Goal: Transaction & Acquisition: Purchase product/service

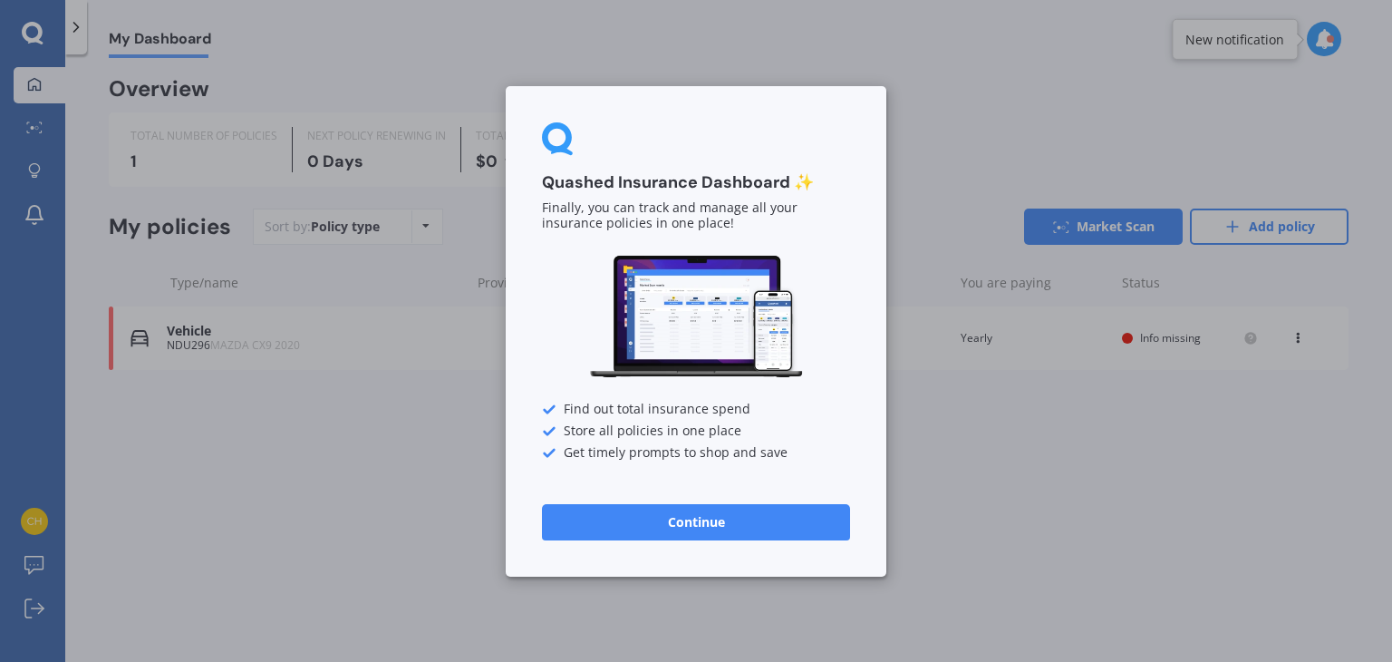
click at [710, 518] on button "Continue" at bounding box center [696, 521] width 308 height 36
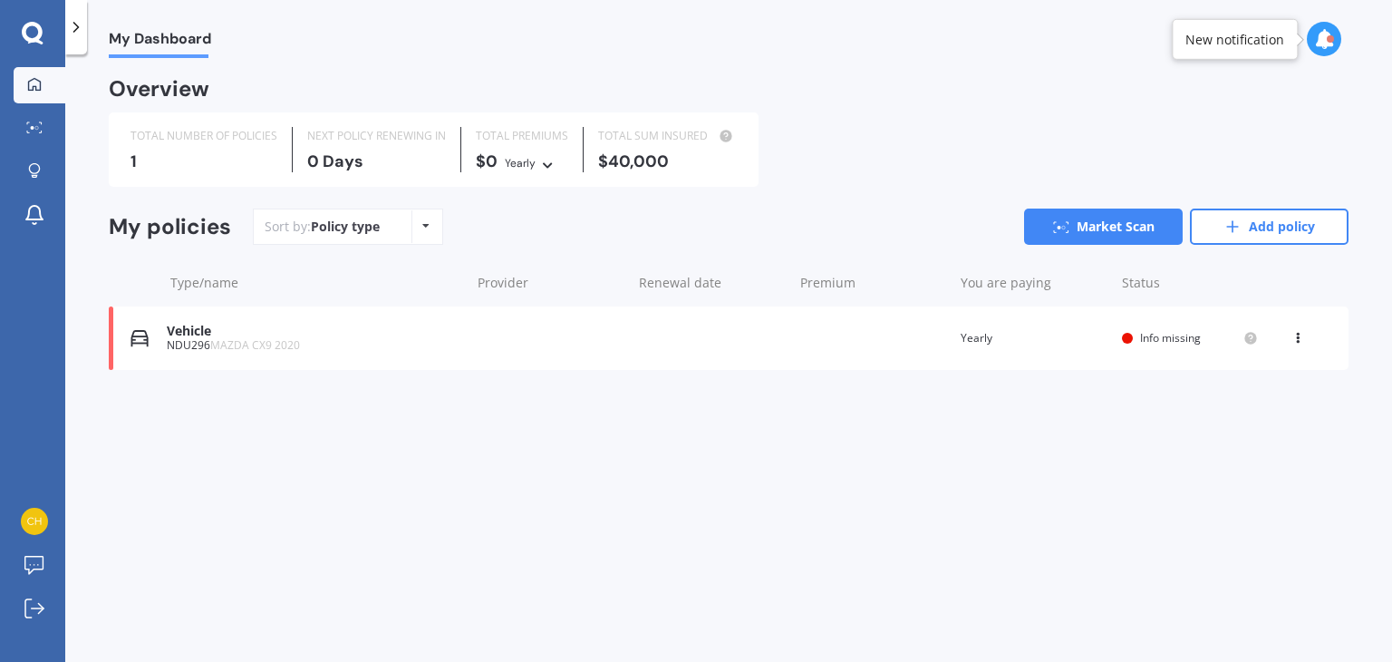
click at [88, 39] on div "My Dashboard" at bounding box center [149, 29] width 124 height 58
click at [77, 34] on icon at bounding box center [76, 27] width 18 height 18
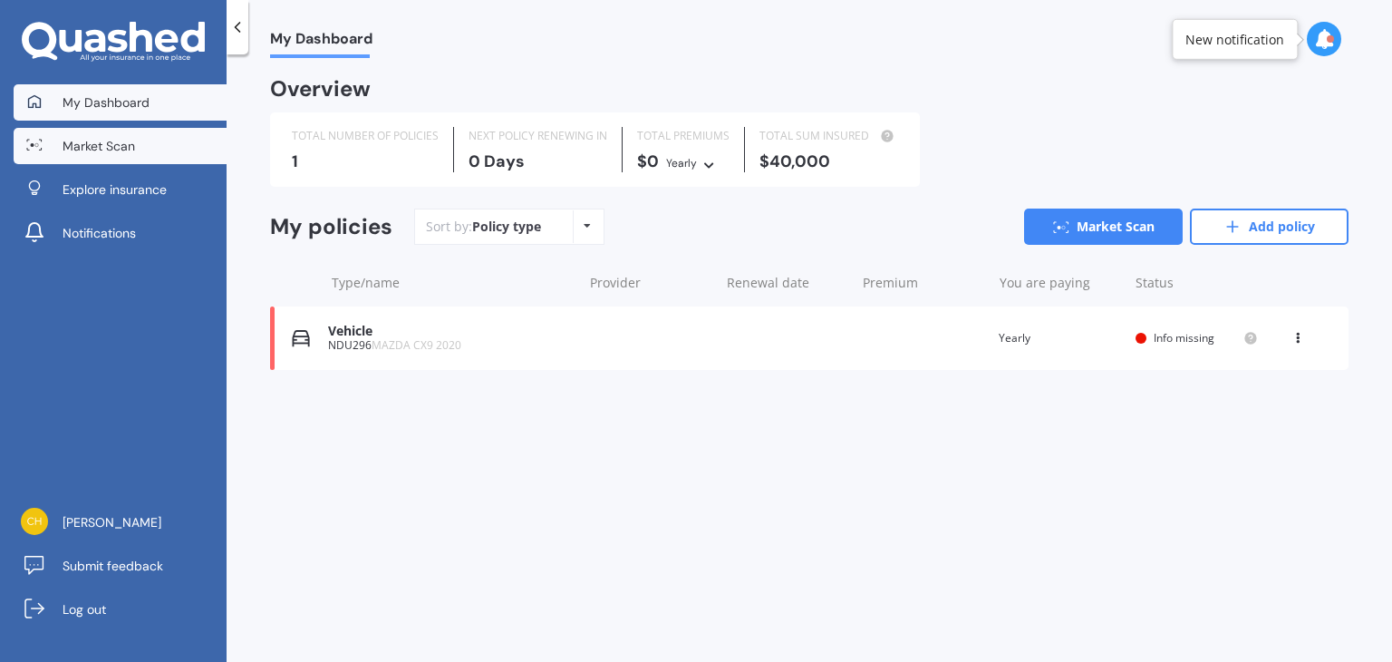
click at [118, 152] on span "Market Scan" at bounding box center [99, 146] width 73 height 18
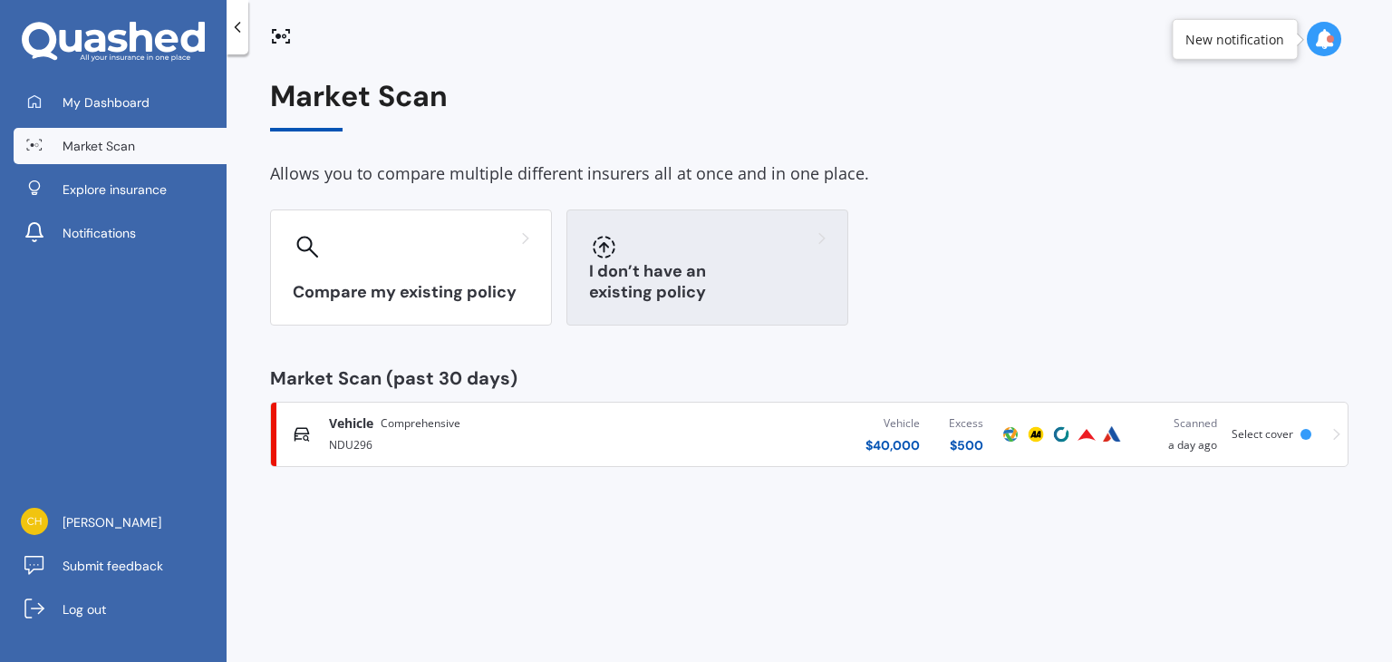
click at [740, 259] on div at bounding box center [707, 246] width 237 height 29
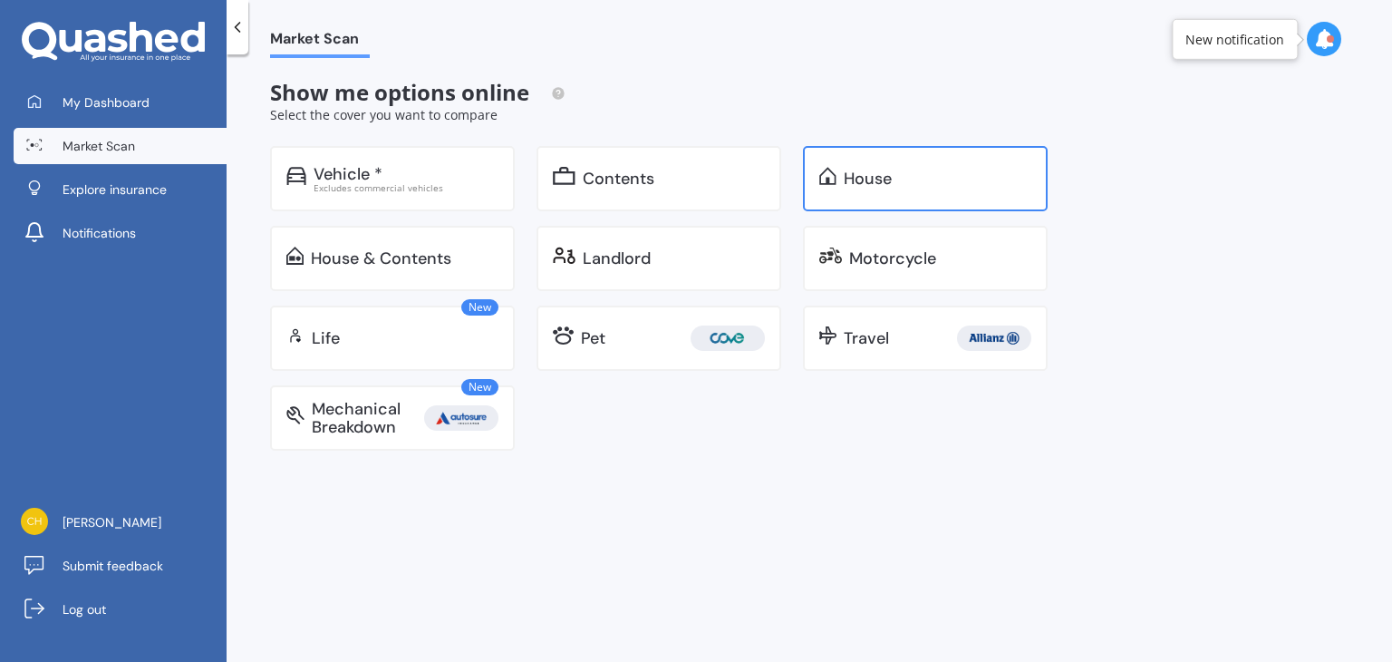
click at [889, 170] on div "House" at bounding box center [868, 178] width 48 height 18
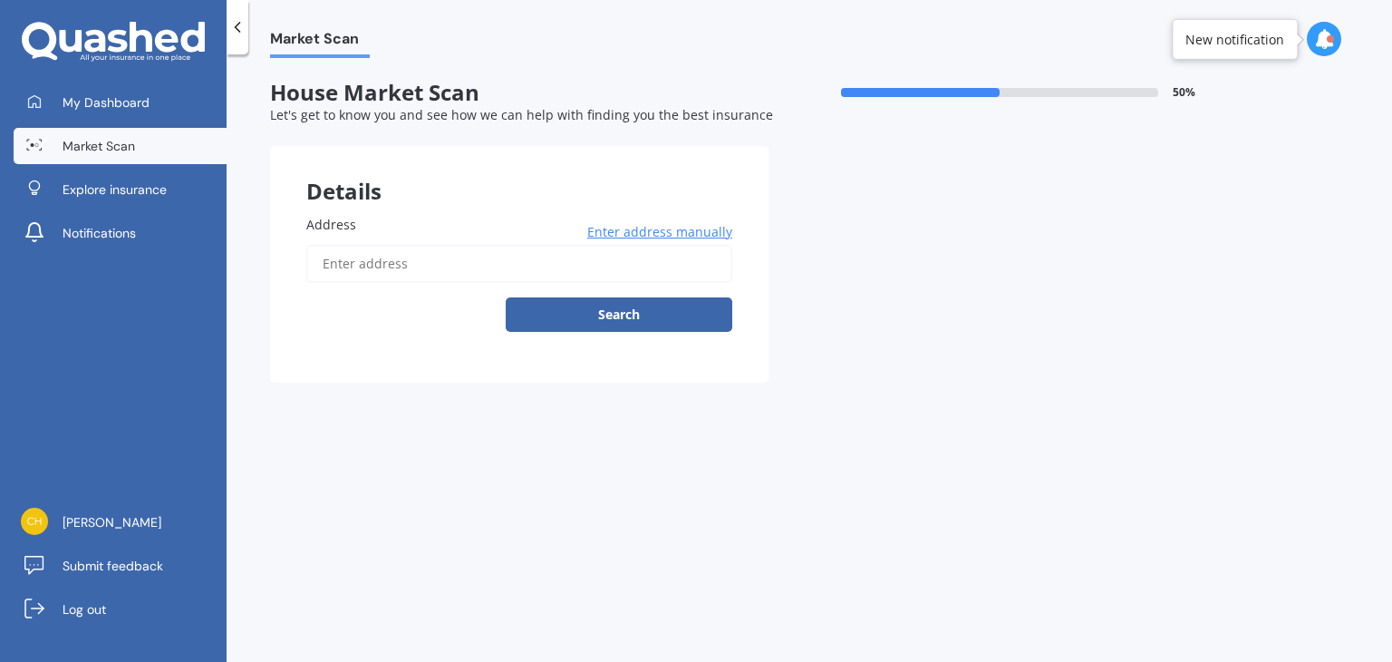
click at [428, 253] on input "Address" at bounding box center [519, 264] width 426 height 38
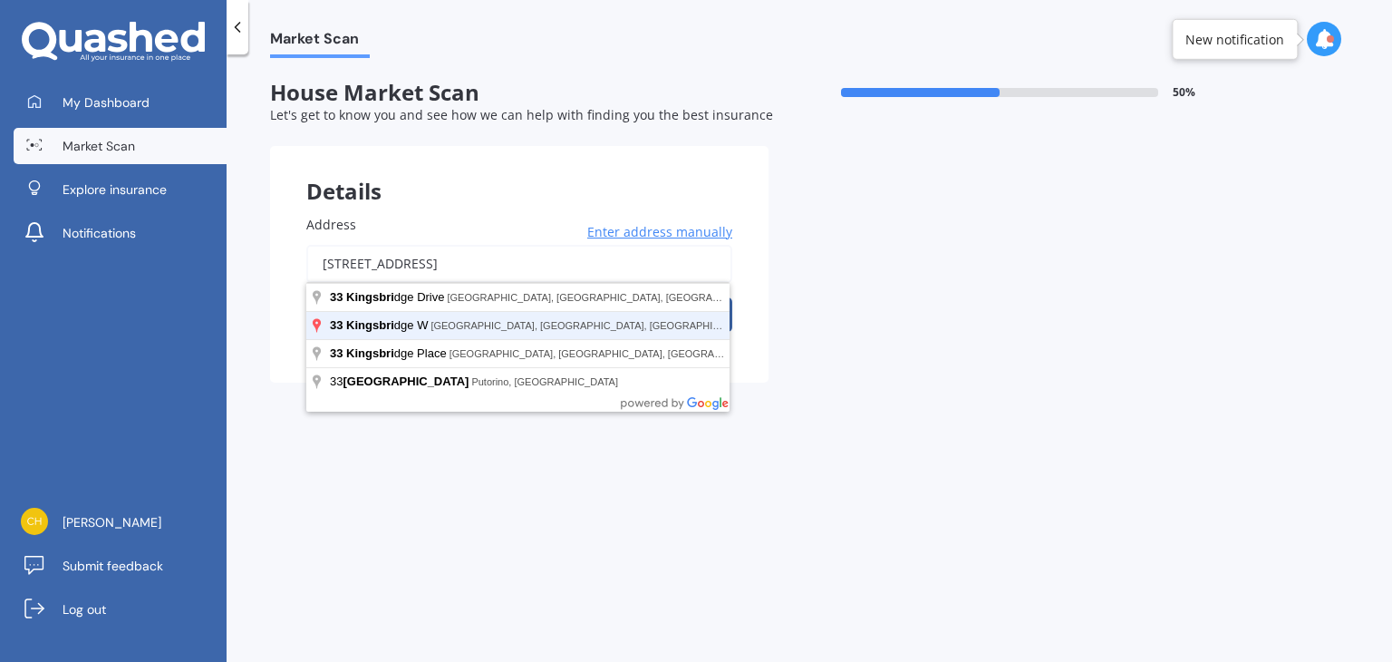
click at [506, 297] on button "Search" at bounding box center [619, 314] width 227 height 34
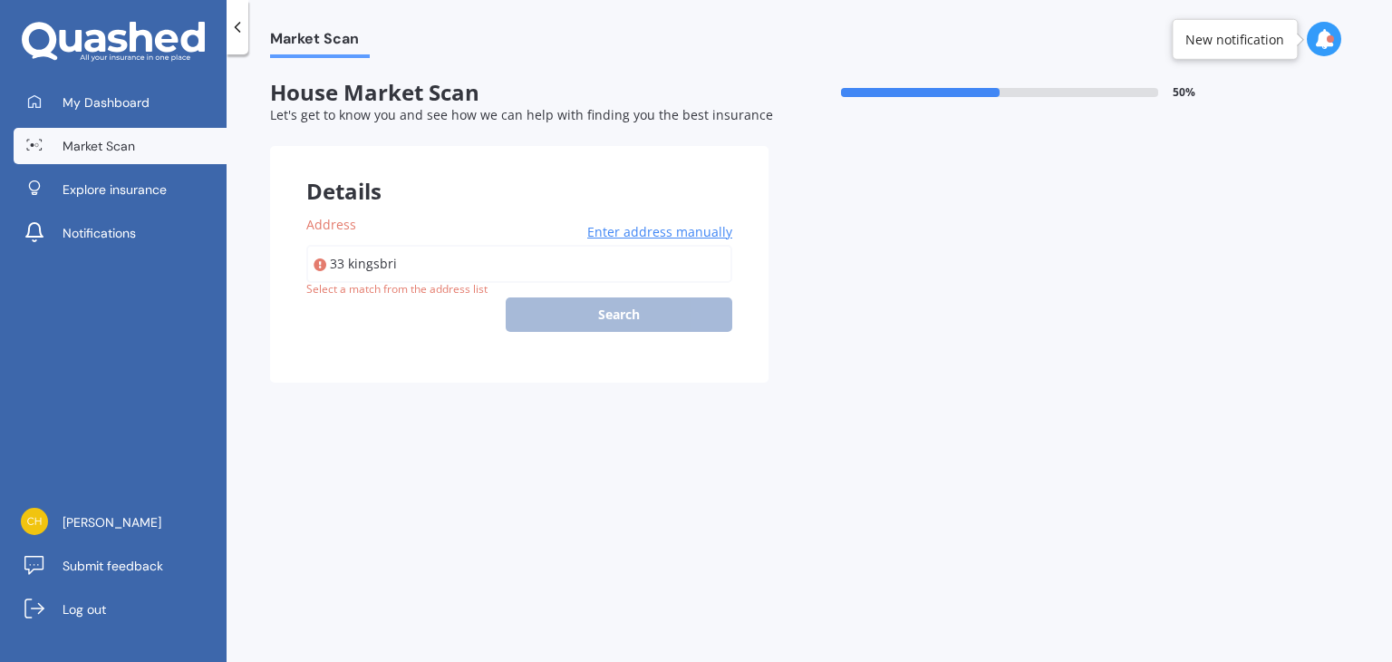
type input "[STREET_ADDRESS]"
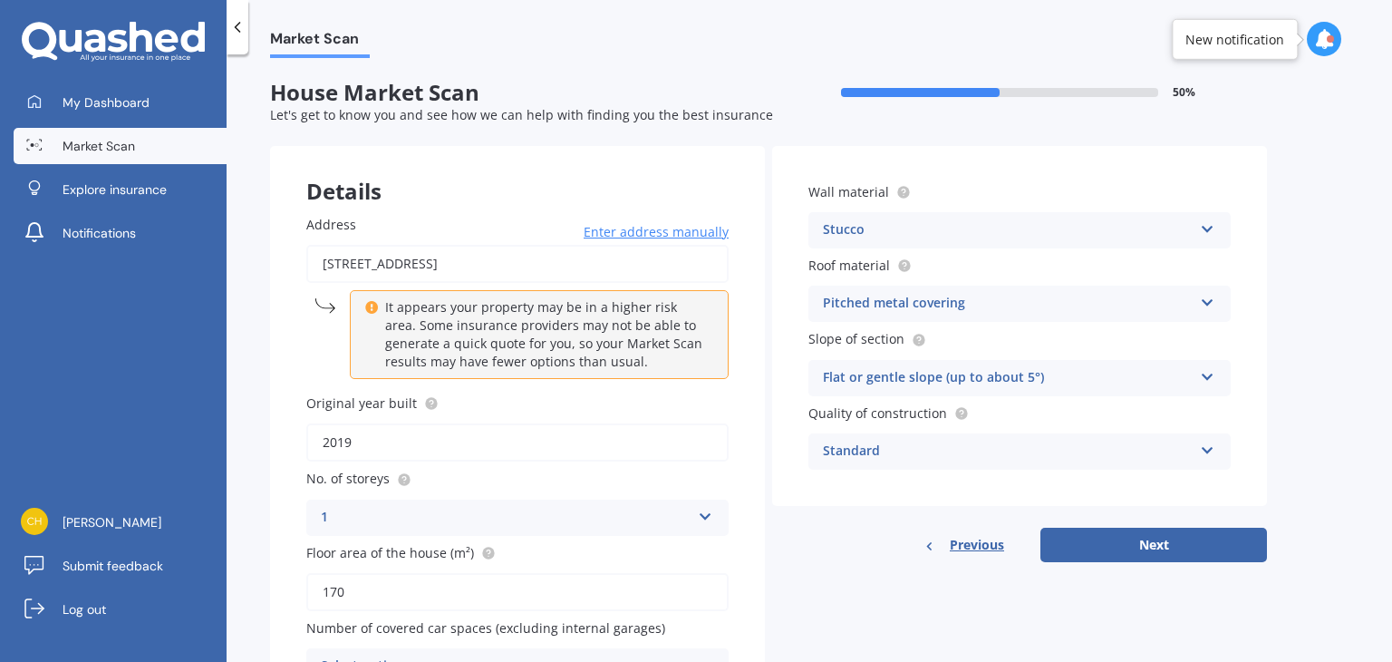
drag, startPoint x: 1391, startPoint y: 165, endPoint x: 1391, endPoint y: 222, distance: 57.1
click at [1391, 222] on div "Market Scan House Market Scan 50 % Let's get to know you and see how we can hel…" at bounding box center [810, 361] width 1166 height 607
click at [1091, 545] on button "Next" at bounding box center [1154, 545] width 227 height 34
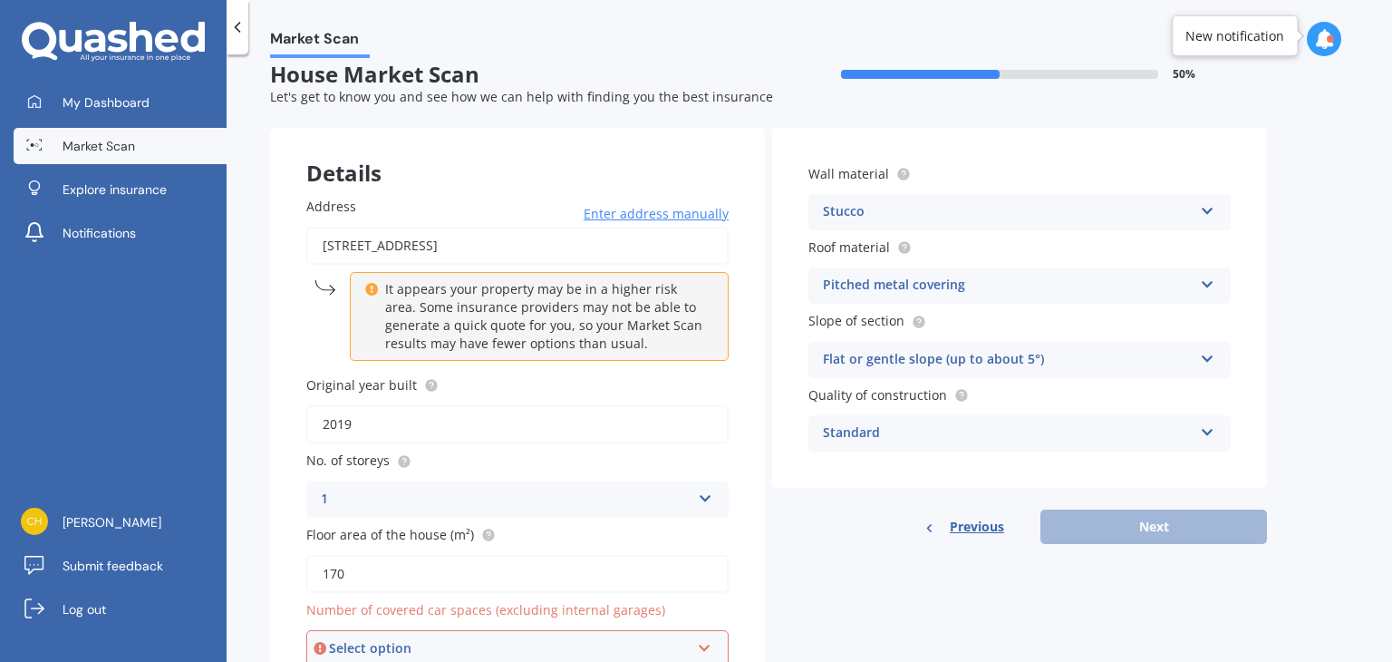
scroll to position [4, 0]
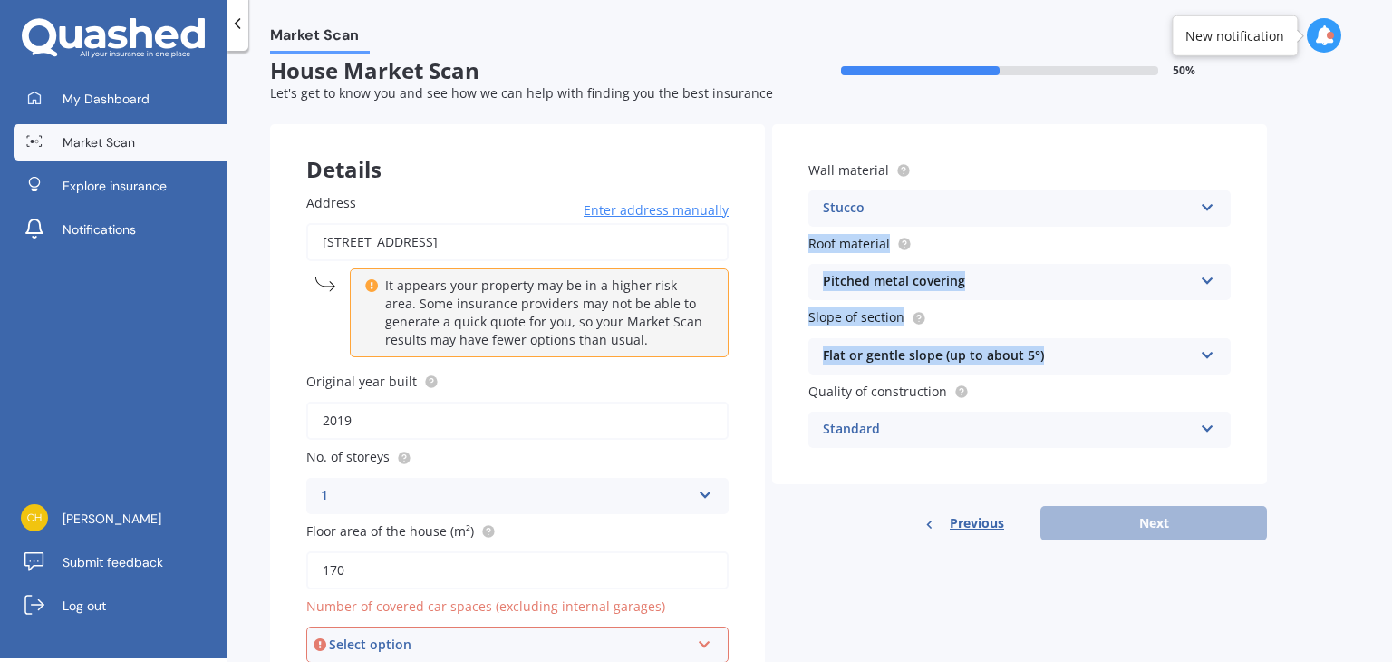
drag, startPoint x: 1391, startPoint y: 199, endPoint x: 1391, endPoint y: 344, distance: 145.9
click at [1391, 344] on div "Market Scan House Market Scan 50 % Let's get to know you and see how we can hel…" at bounding box center [810, 357] width 1166 height 607
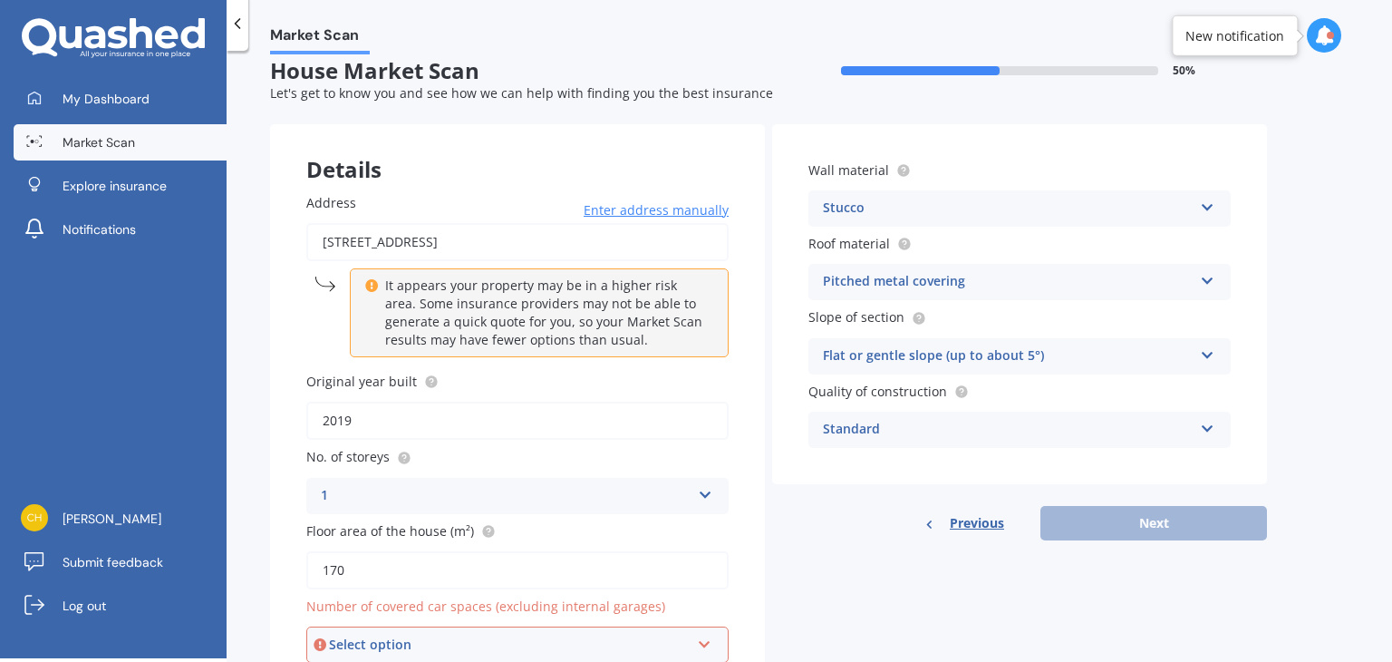
click at [496, 604] on span "Number of covered car spaces (excluding internal garages)" at bounding box center [485, 605] width 359 height 17
click at [553, 645] on div "Select option" at bounding box center [509, 644] width 361 height 20
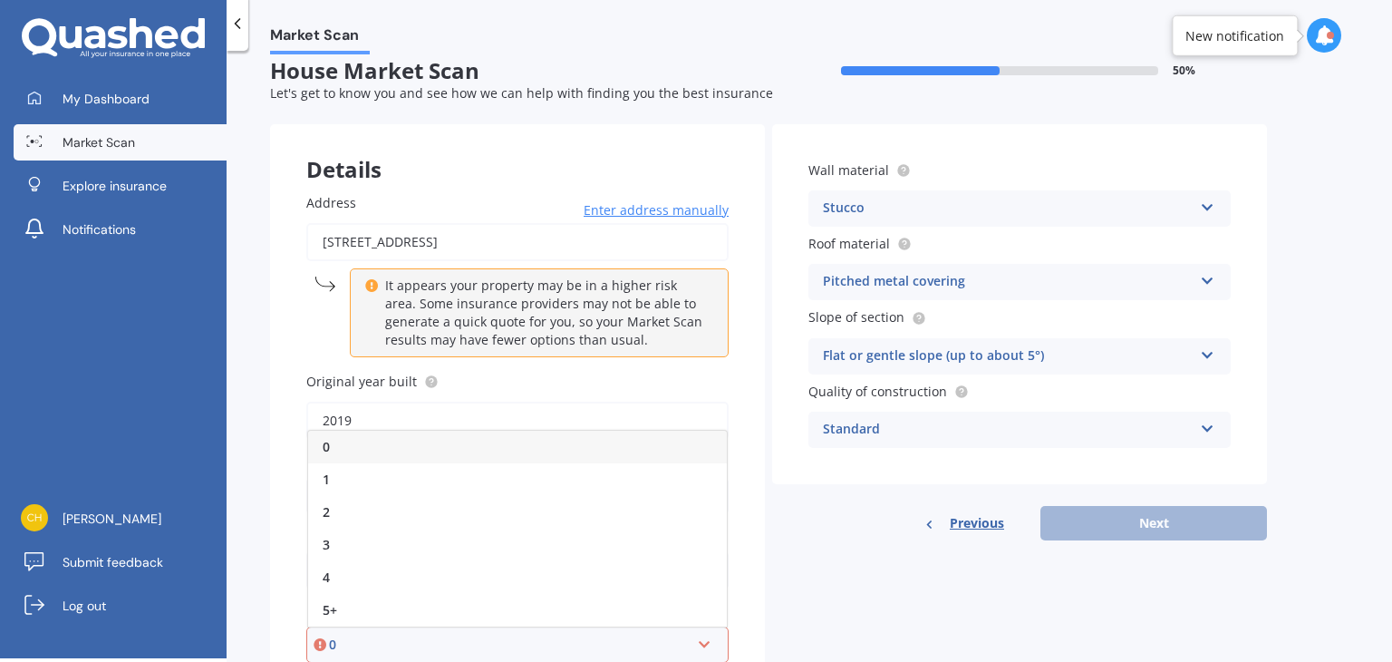
click at [553, 645] on div "0" at bounding box center [509, 644] width 361 height 20
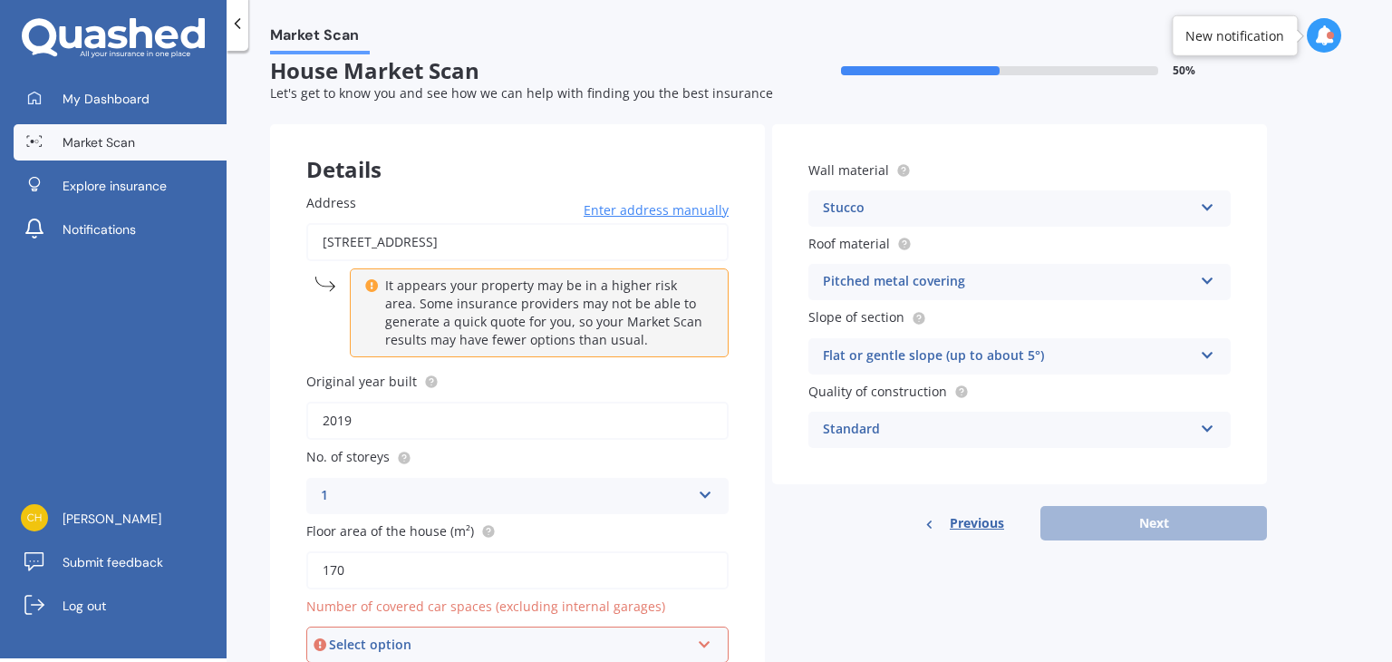
click at [553, 645] on div "Select option" at bounding box center [509, 644] width 361 height 20
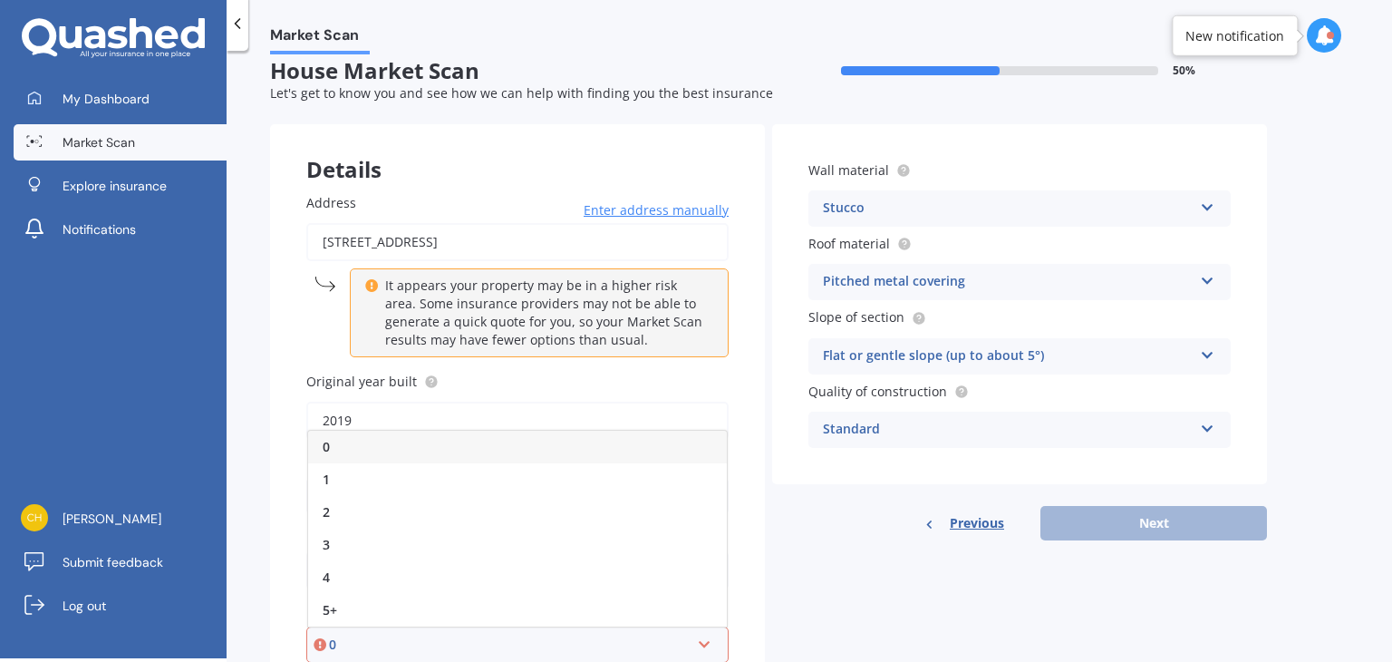
click at [480, 455] on div "0" at bounding box center [517, 447] width 419 height 33
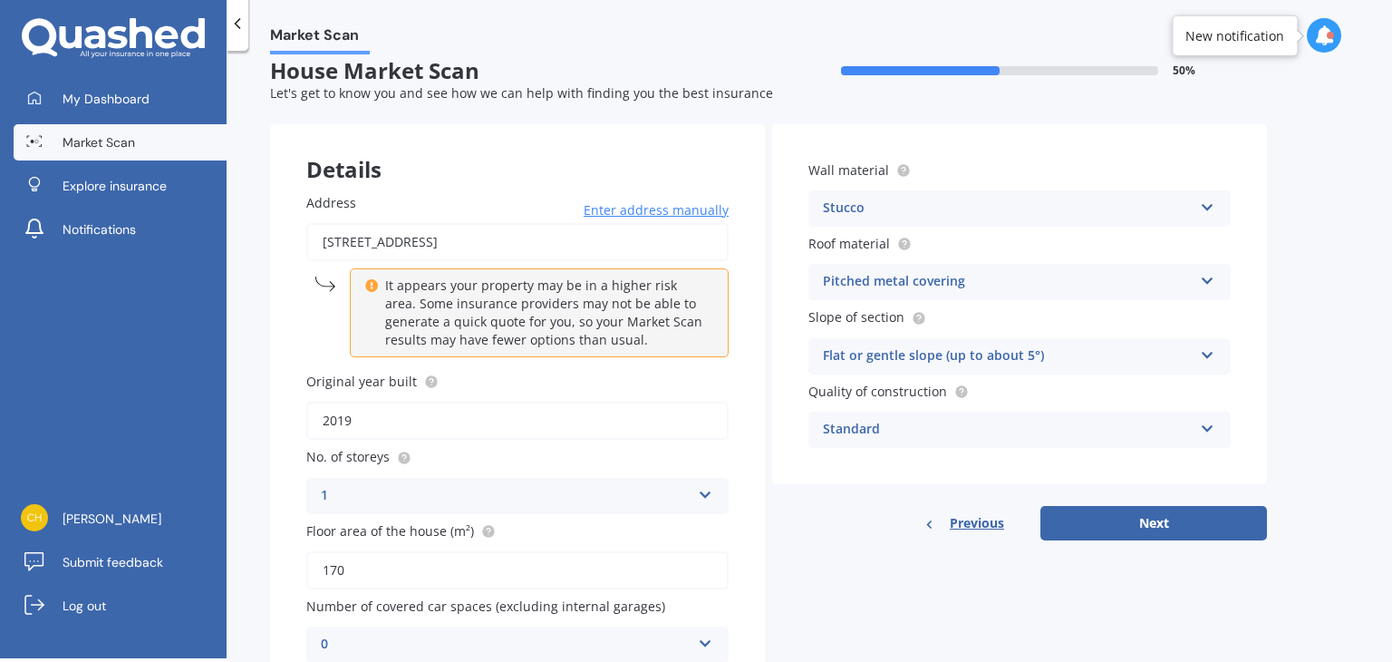
scroll to position [105, 0]
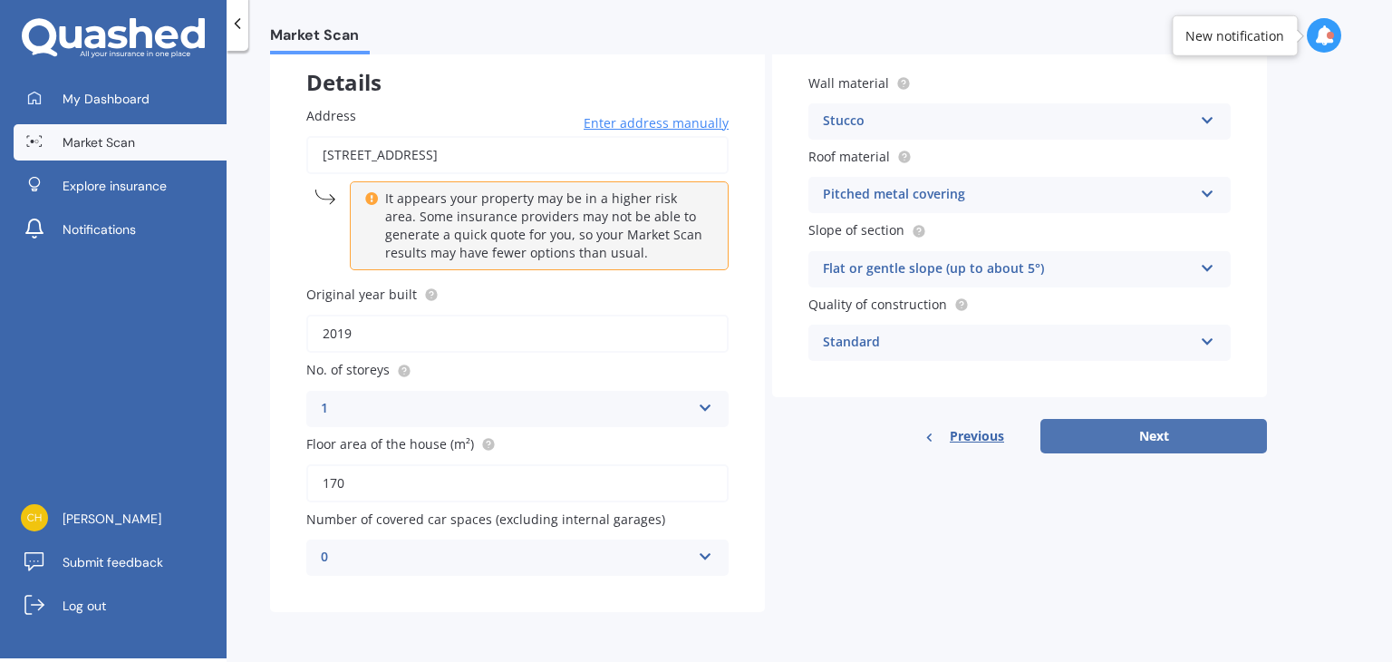
click at [1124, 447] on button "Next" at bounding box center [1154, 436] width 227 height 34
select select "12"
select select "06"
select select "1988"
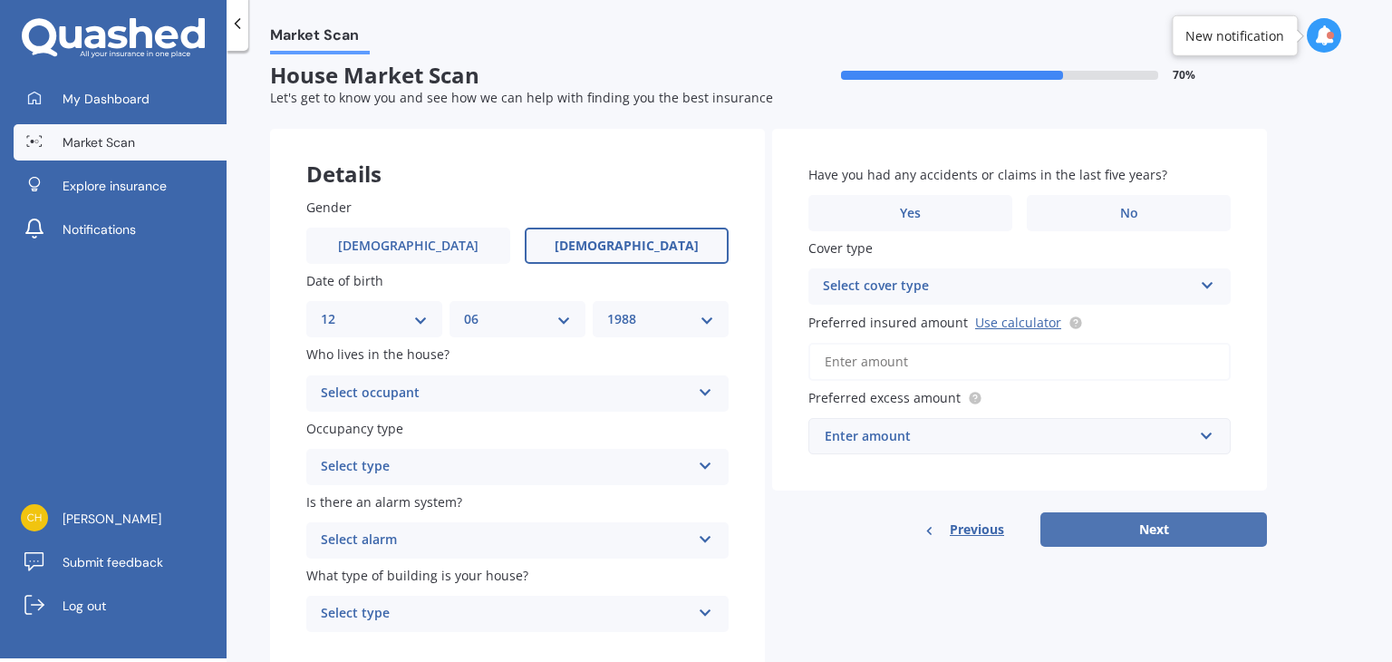
scroll to position [0, 0]
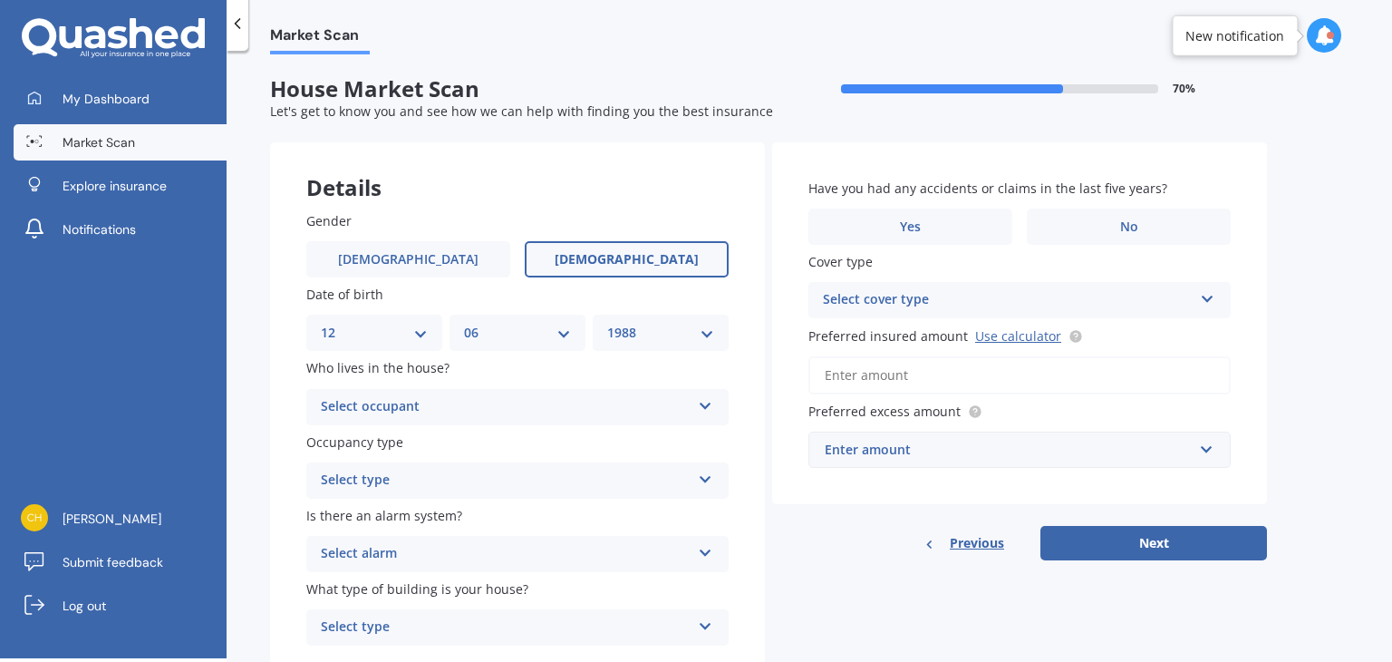
click at [532, 403] on div "Select occupant" at bounding box center [506, 407] width 370 height 22
click at [457, 439] on div "Owner" at bounding box center [517, 442] width 421 height 33
click at [431, 488] on div "Select type" at bounding box center [506, 481] width 370 height 22
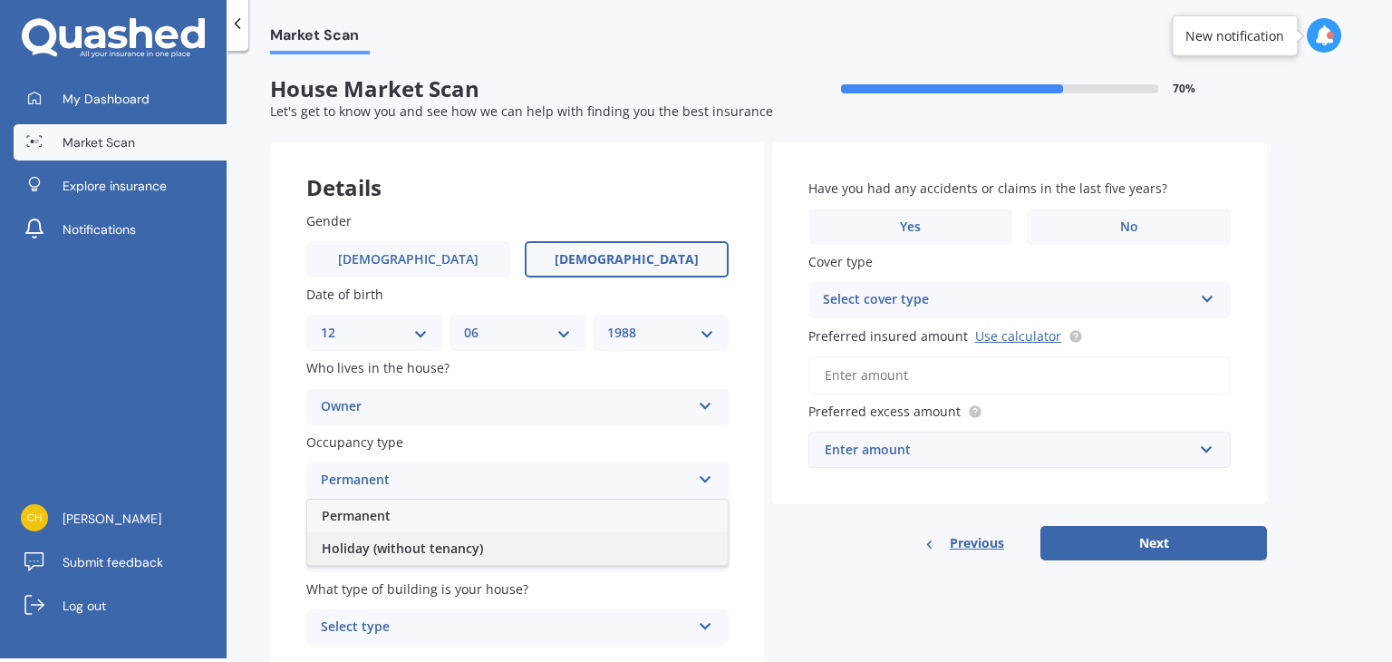
click at [412, 539] on span "Holiday (without tenancy)" at bounding box center [402, 547] width 161 height 17
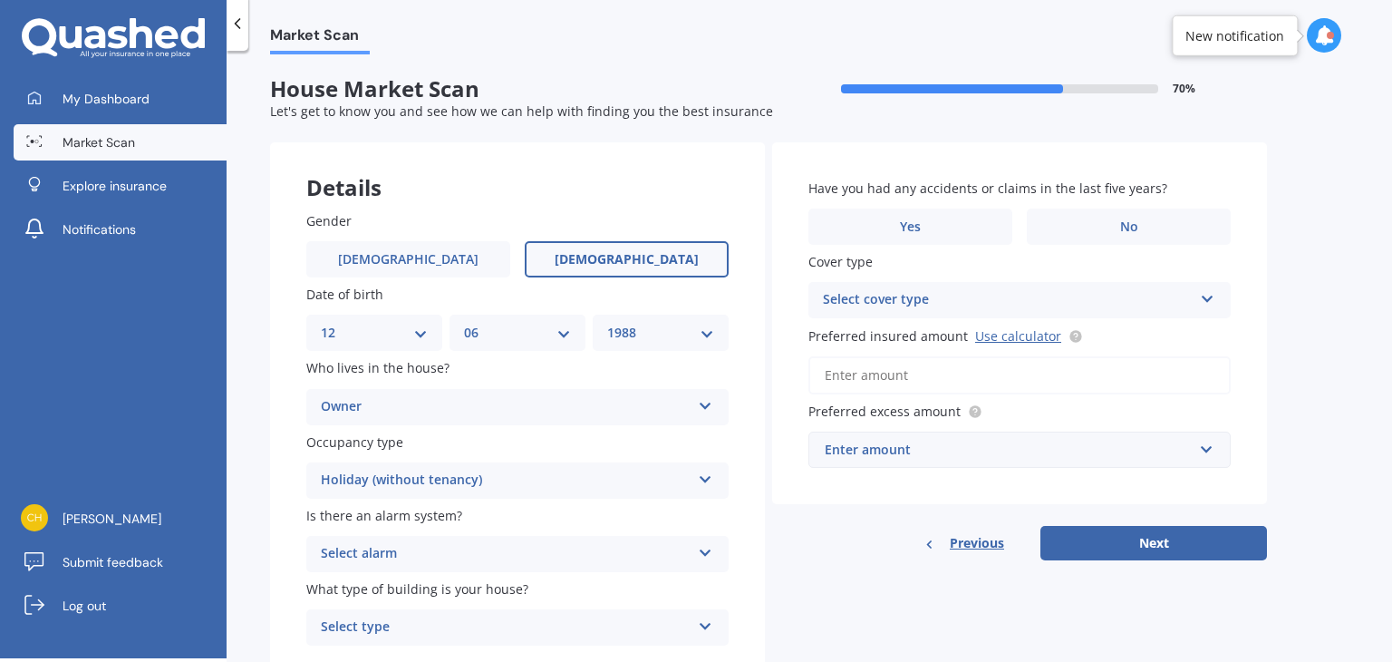
click at [402, 522] on span "Is there an alarm system?" at bounding box center [384, 515] width 156 height 17
click at [412, 490] on div "Holiday (without tenancy)" at bounding box center [506, 481] width 370 height 22
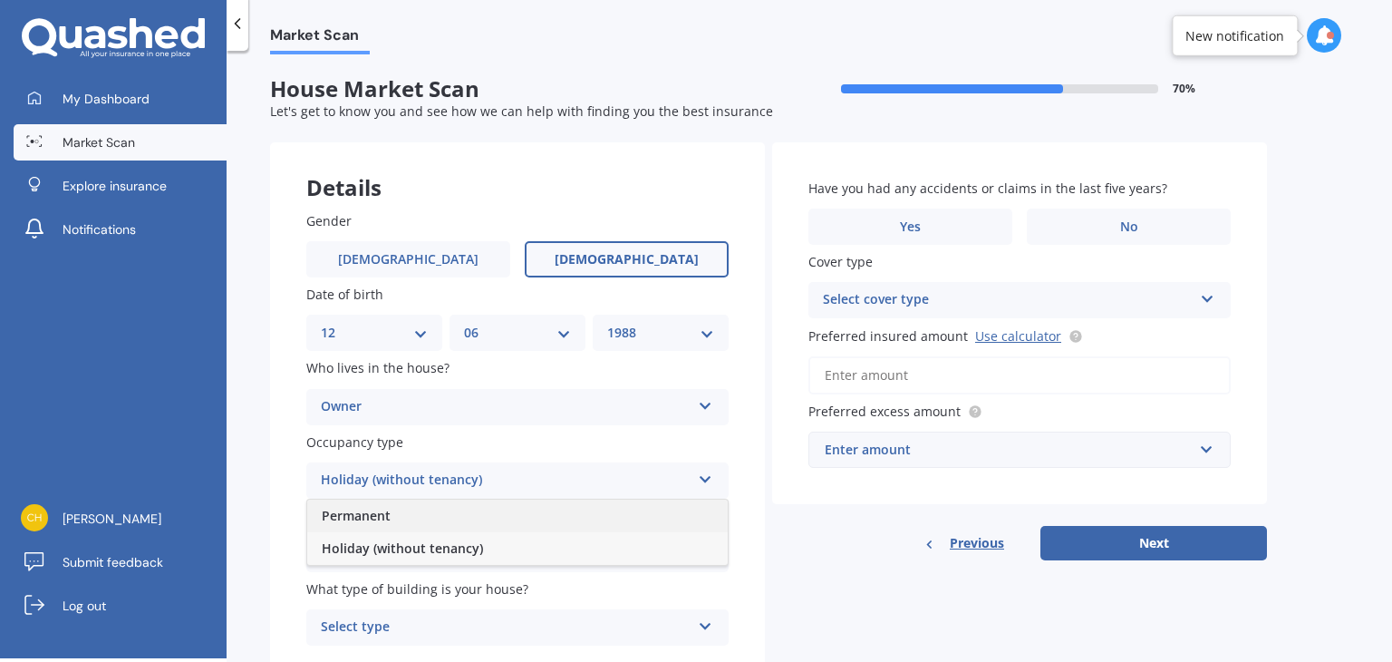
click at [384, 519] on span "Permanent" at bounding box center [356, 515] width 69 height 17
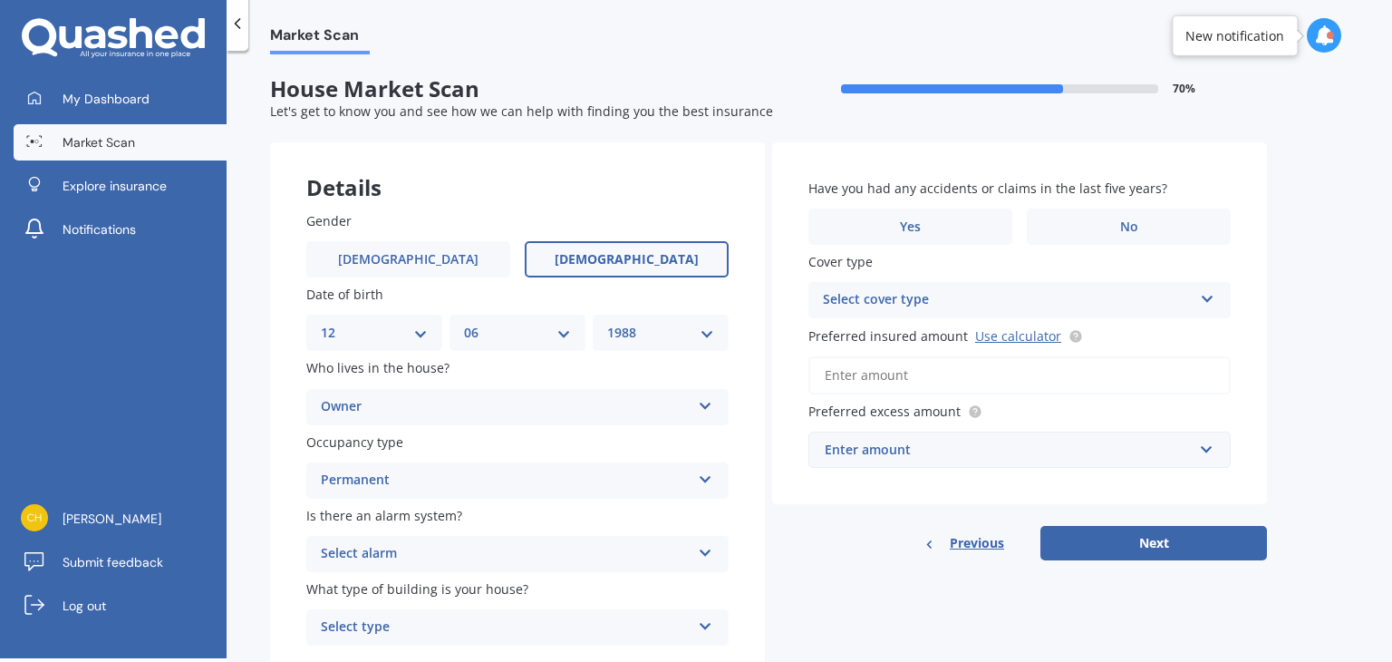
click at [425, 557] on div "Select alarm" at bounding box center [506, 554] width 370 height 22
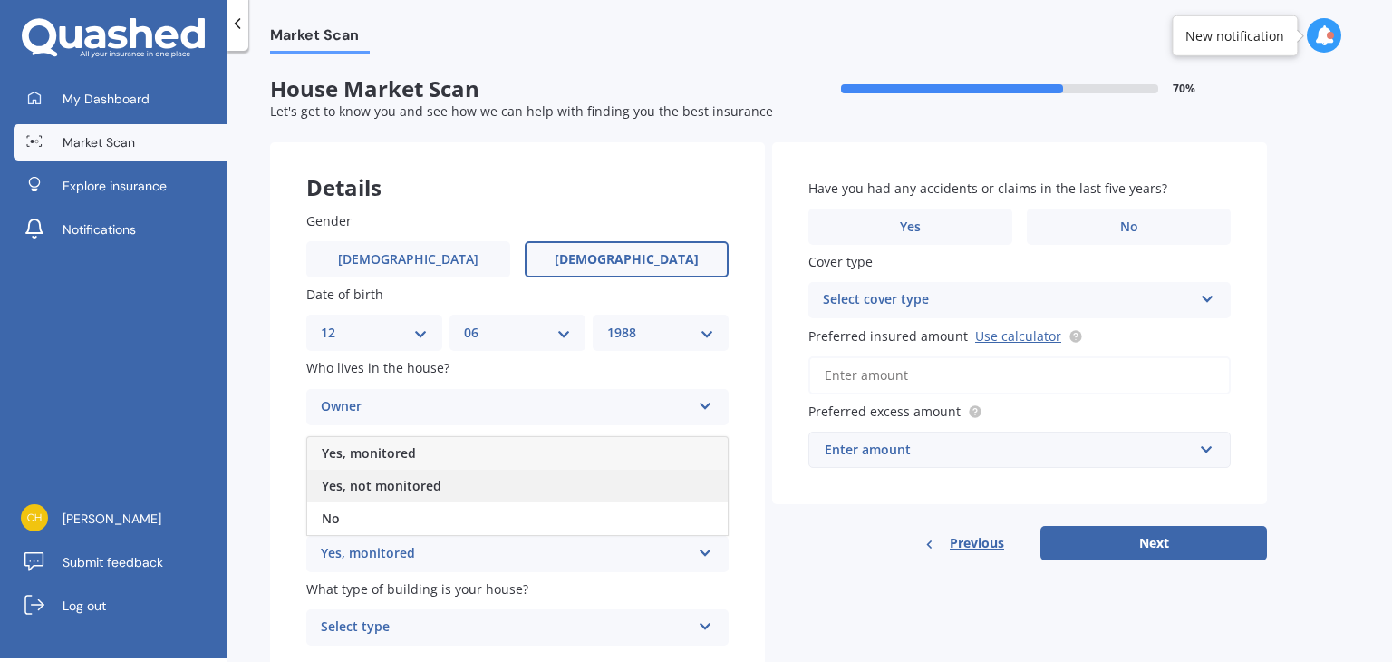
click at [407, 487] on span "Yes, not monitored" at bounding box center [382, 485] width 120 height 17
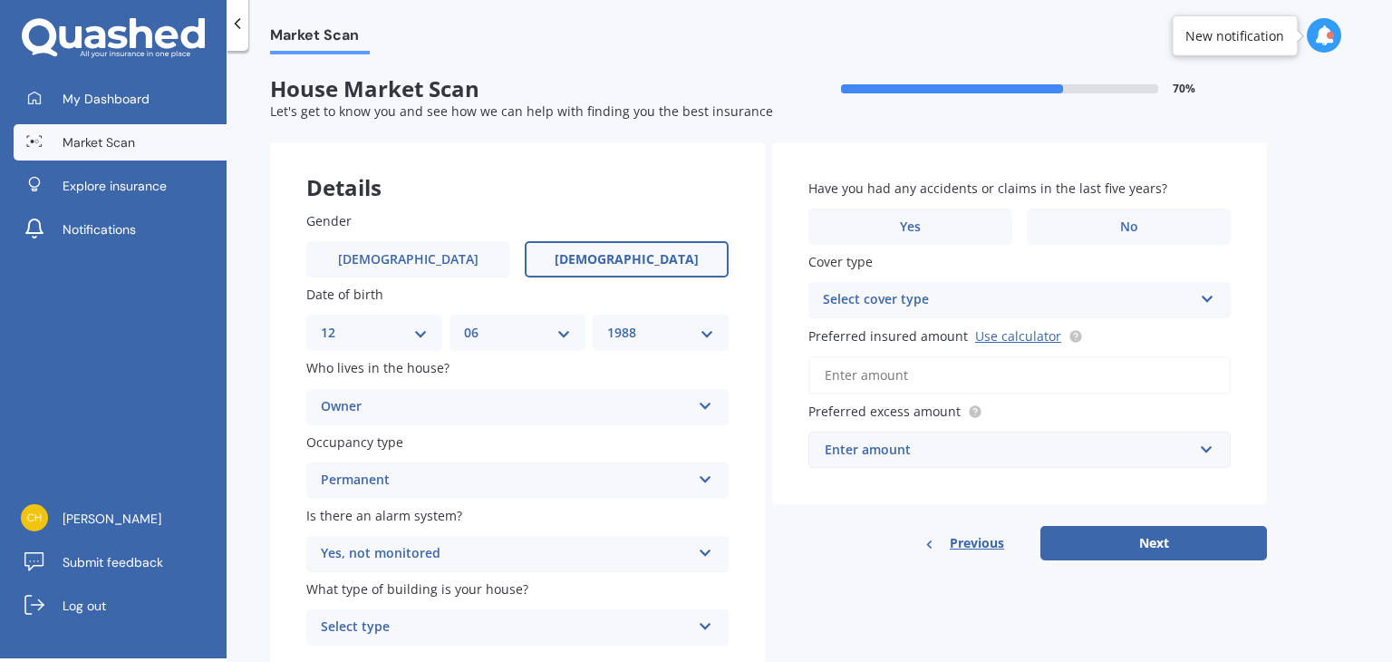
click at [458, 590] on span "What type of building is your house?" at bounding box center [417, 588] width 222 height 17
drag, startPoint x: 1391, startPoint y: 179, endPoint x: 1391, endPoint y: 331, distance: 152.3
click at [1391, 331] on div "Market Scan House Market Scan 70 % Let's get to know you and see how we can hel…" at bounding box center [810, 357] width 1166 height 607
click at [686, 635] on div "Select type" at bounding box center [506, 627] width 370 height 22
click at [492, 531] on div "Freestanding" at bounding box center [517, 526] width 421 height 33
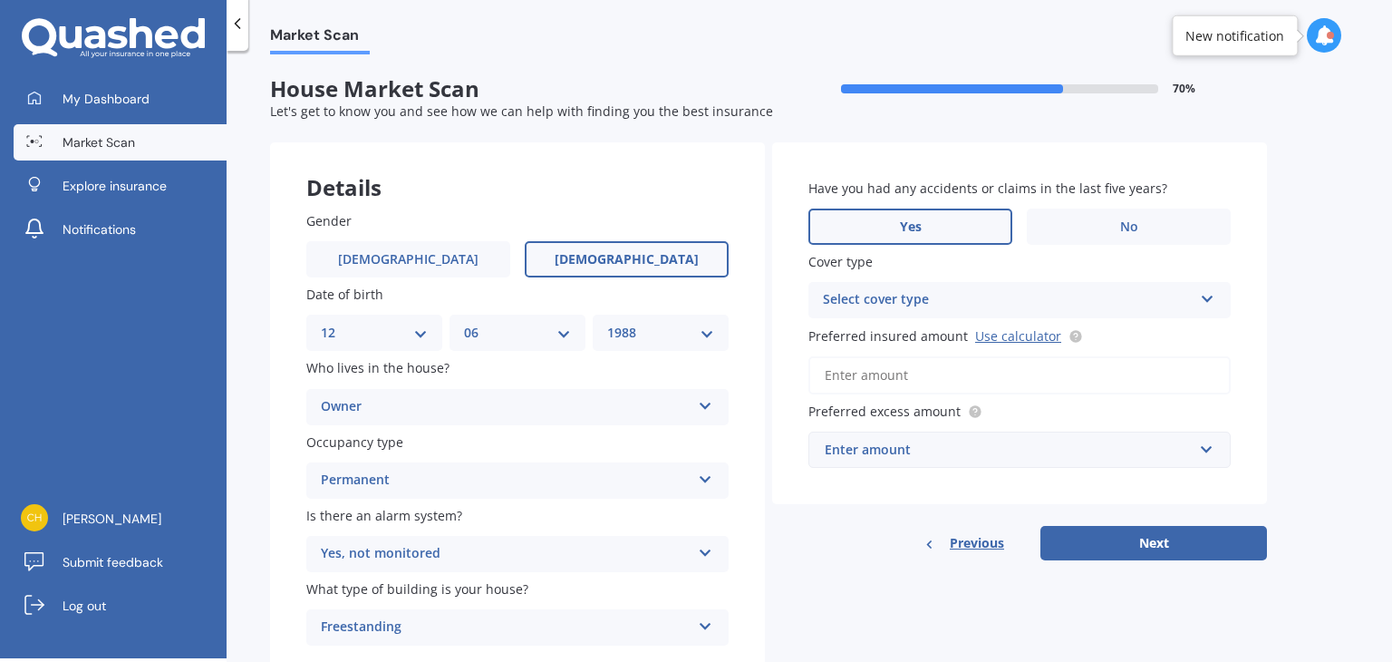
click at [932, 229] on label "Yes" at bounding box center [911, 226] width 204 height 36
click at [0, 0] on input "Yes" at bounding box center [0, 0] width 0 height 0
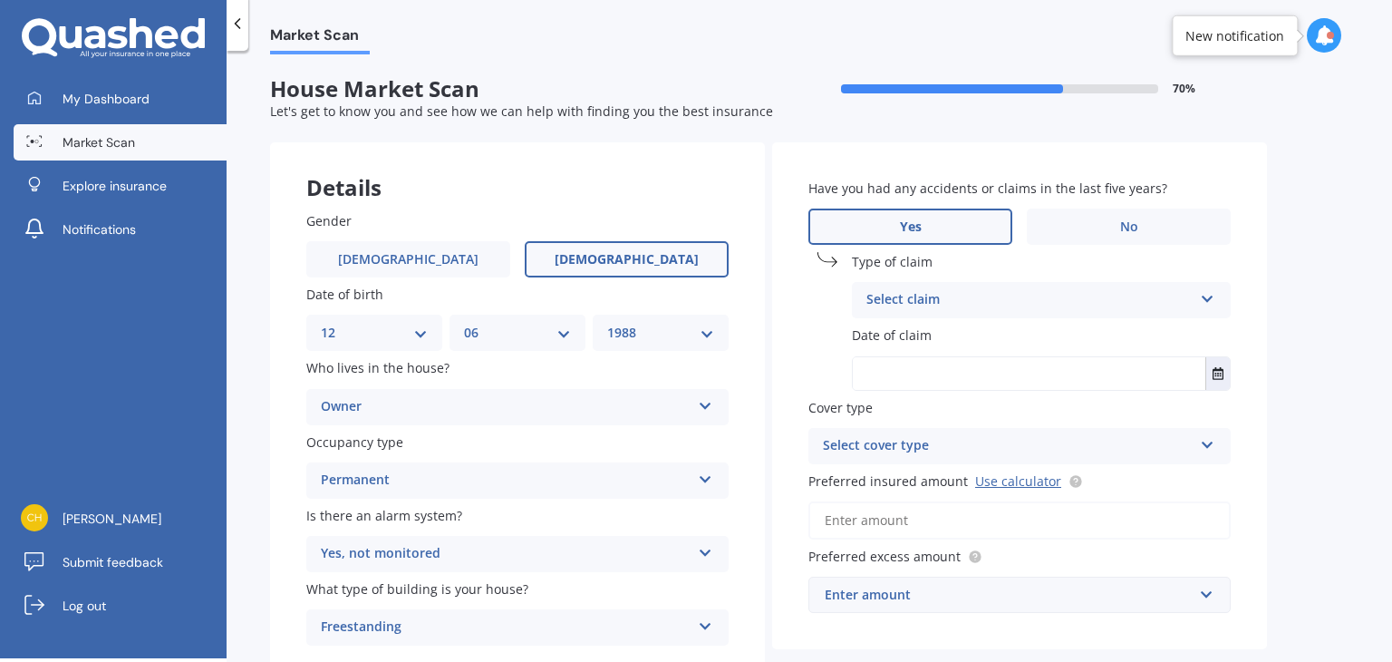
click at [914, 309] on div "Select claim" at bounding box center [1030, 300] width 326 height 22
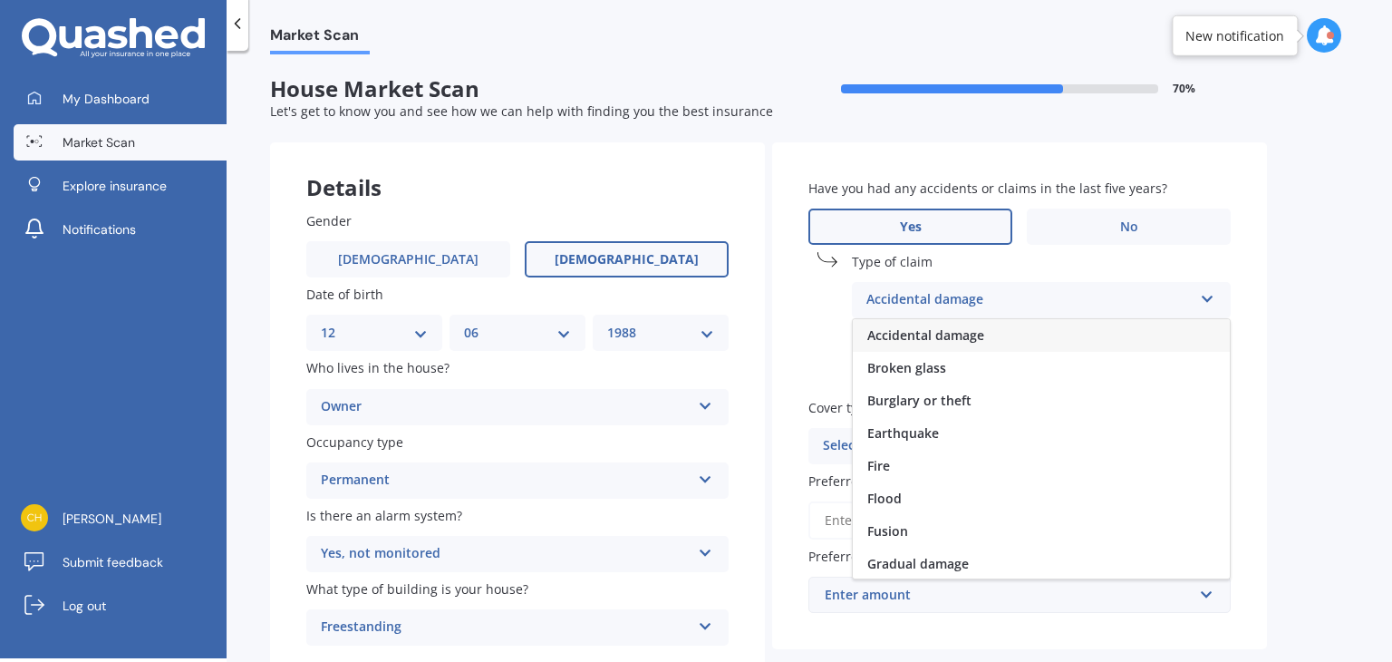
click at [993, 337] on div "Accidental damage" at bounding box center [1041, 335] width 377 height 33
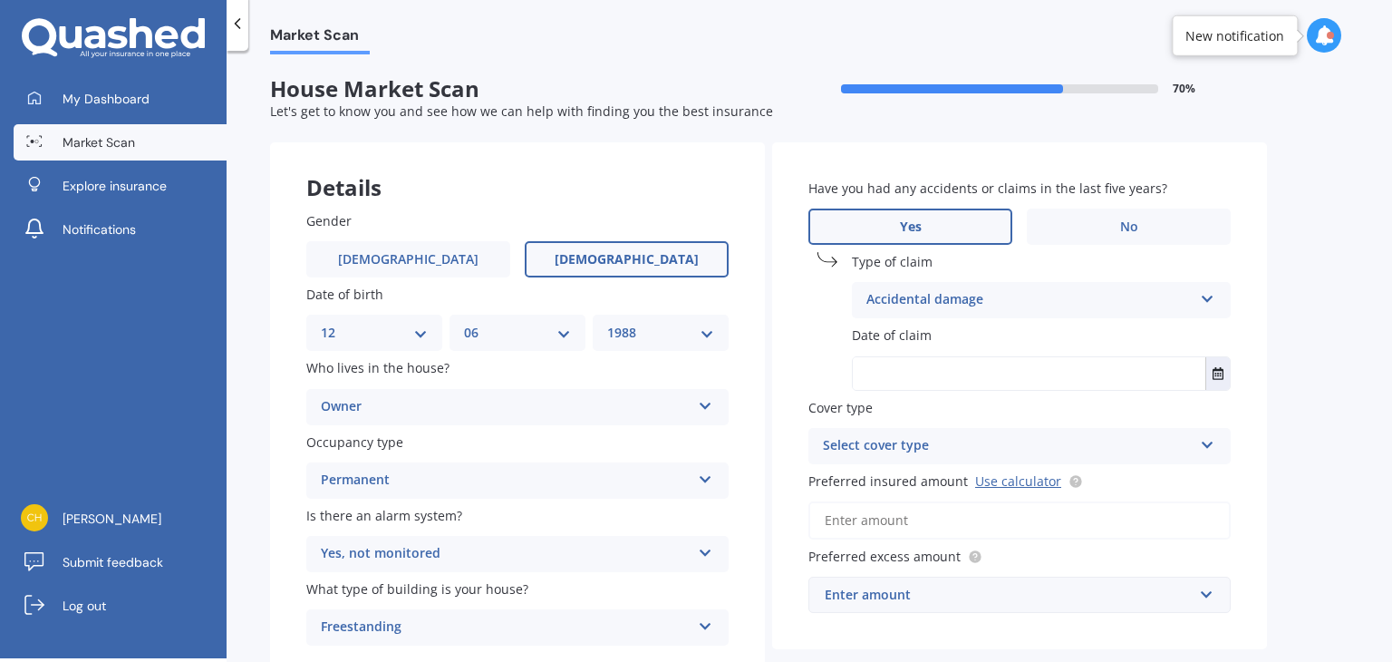
click at [950, 445] on div "Select cover type" at bounding box center [1008, 446] width 370 height 22
click at [928, 491] on div "High" at bounding box center [1019, 481] width 421 height 33
click at [906, 511] on input "Preferred insured amount Use calculator" at bounding box center [1020, 520] width 422 height 38
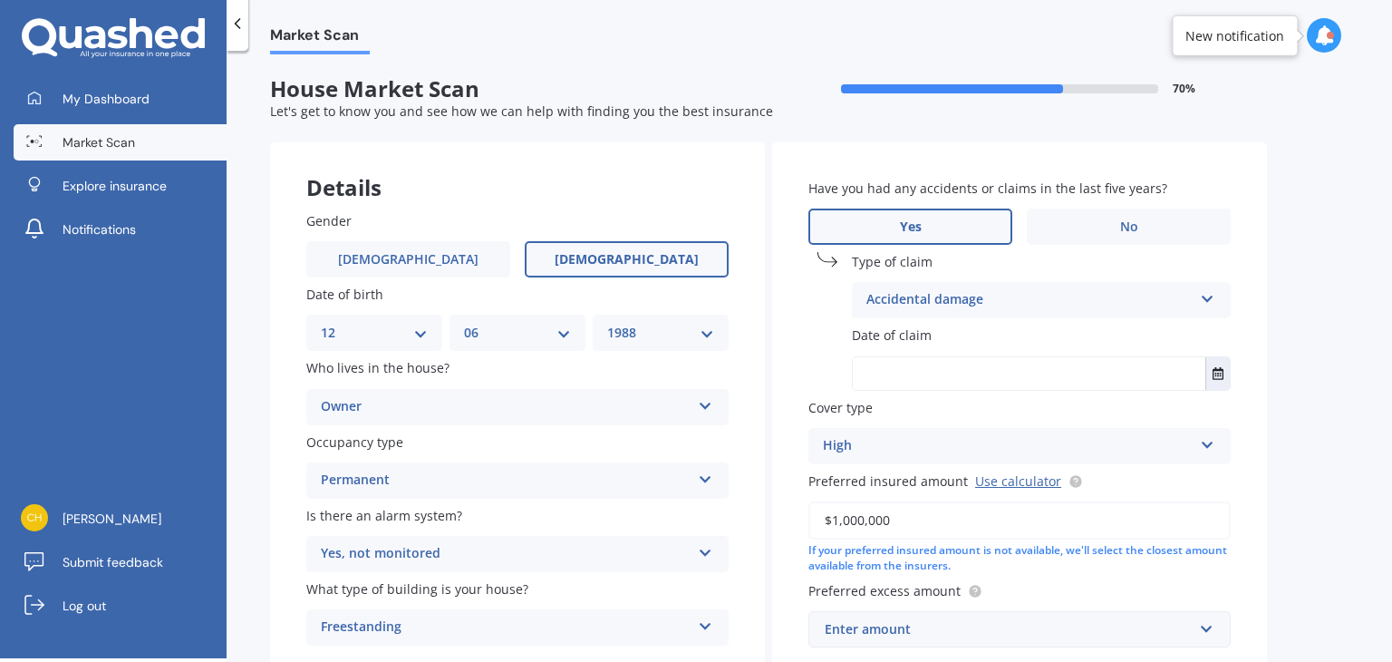
type input "$1,000,000"
click at [1012, 368] on input "text" at bounding box center [1029, 373] width 353 height 33
click at [1215, 372] on icon "Select date" at bounding box center [1218, 373] width 11 height 13
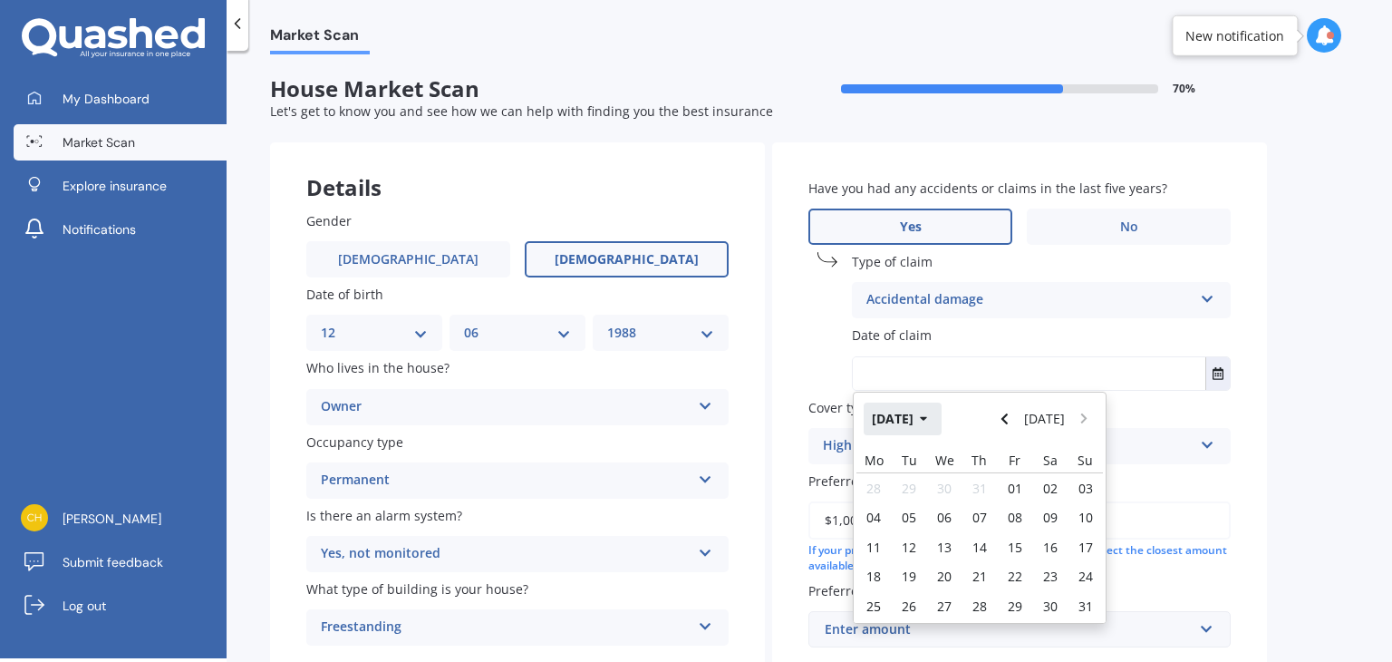
click at [913, 422] on button "[DATE]" at bounding box center [903, 418] width 78 height 33
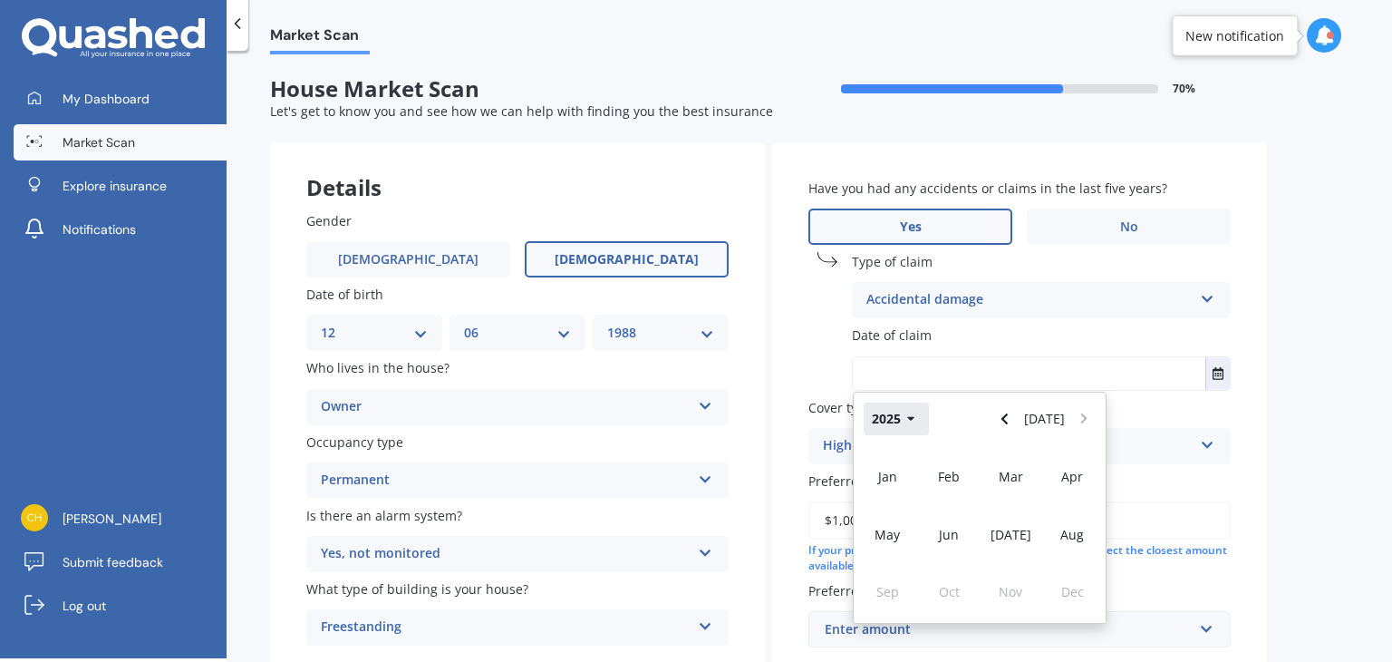
click at [907, 418] on icon "button" at bounding box center [910, 419] width 7 height 5
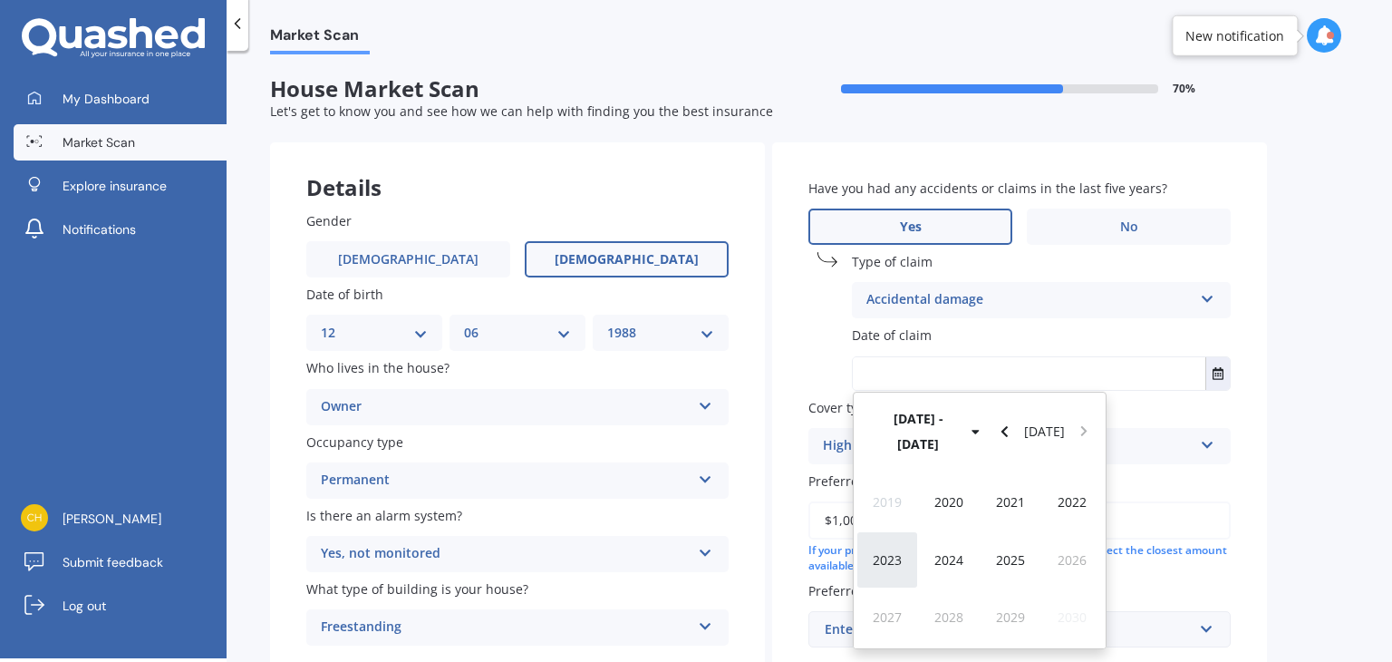
click at [885, 551] on span "2023" at bounding box center [887, 559] width 29 height 17
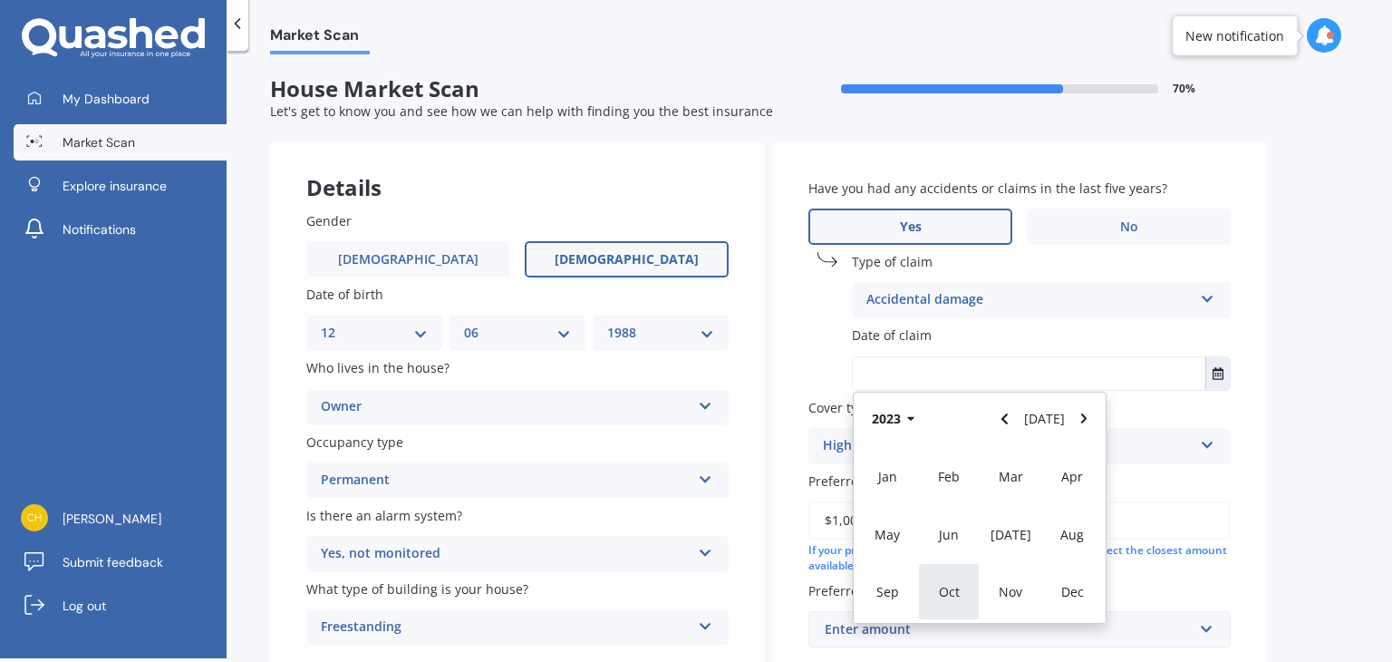
click at [954, 580] on div "Oct" at bounding box center [949, 591] width 62 height 57
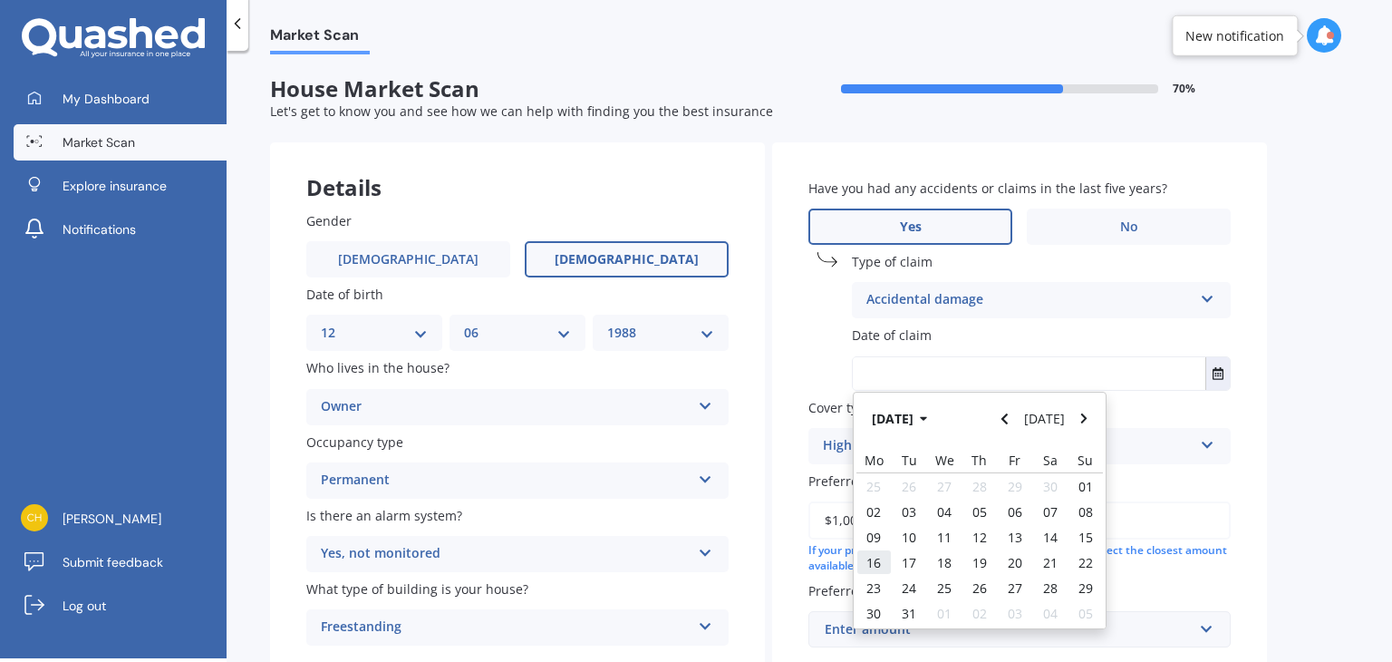
click at [875, 560] on span "16" at bounding box center [874, 562] width 15 height 17
type input "[DATE]"
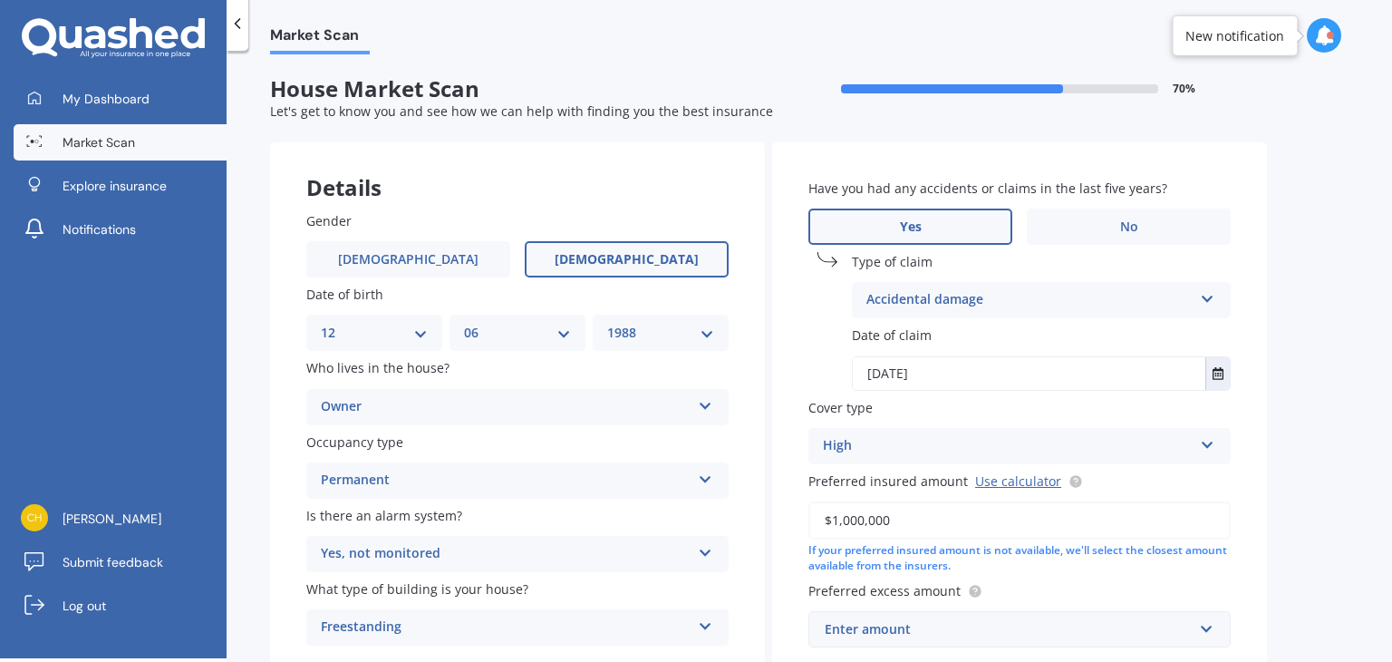
click at [875, 560] on div "Have you had any accidents or claims in the last five years? Yes No Type of cla…" at bounding box center [1019, 412] width 495 height 541
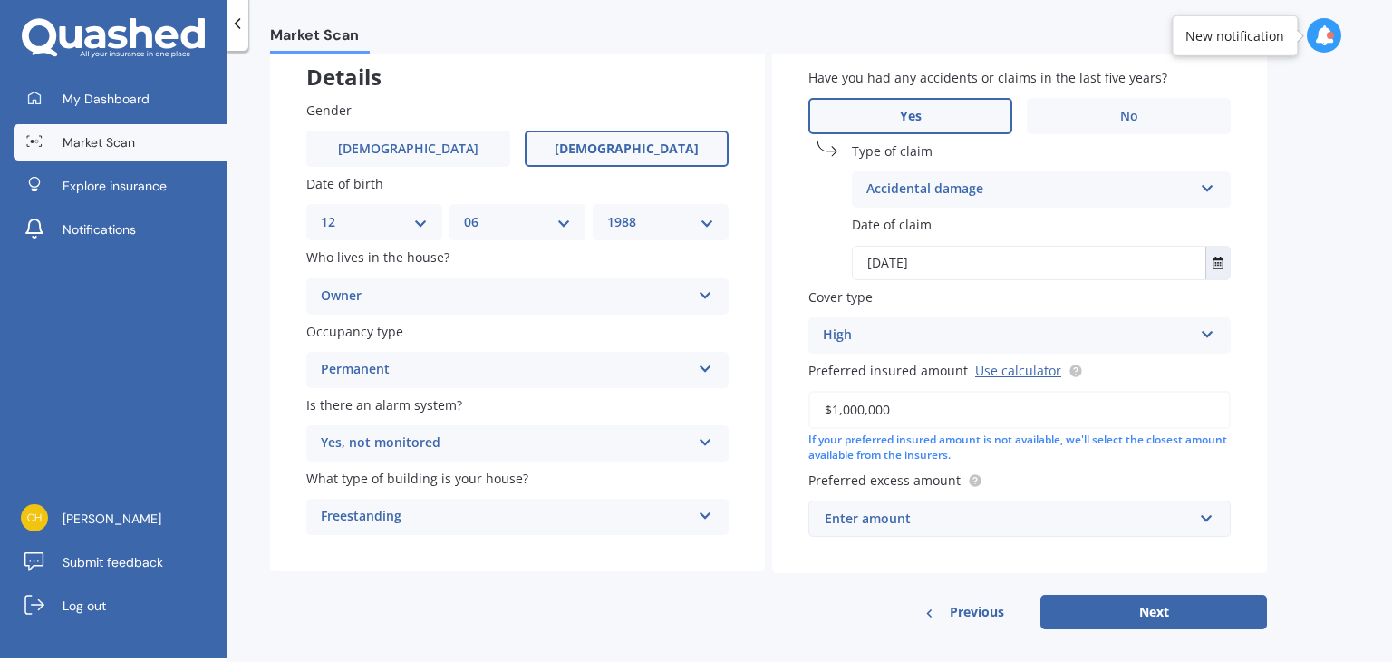
scroll to position [129, 0]
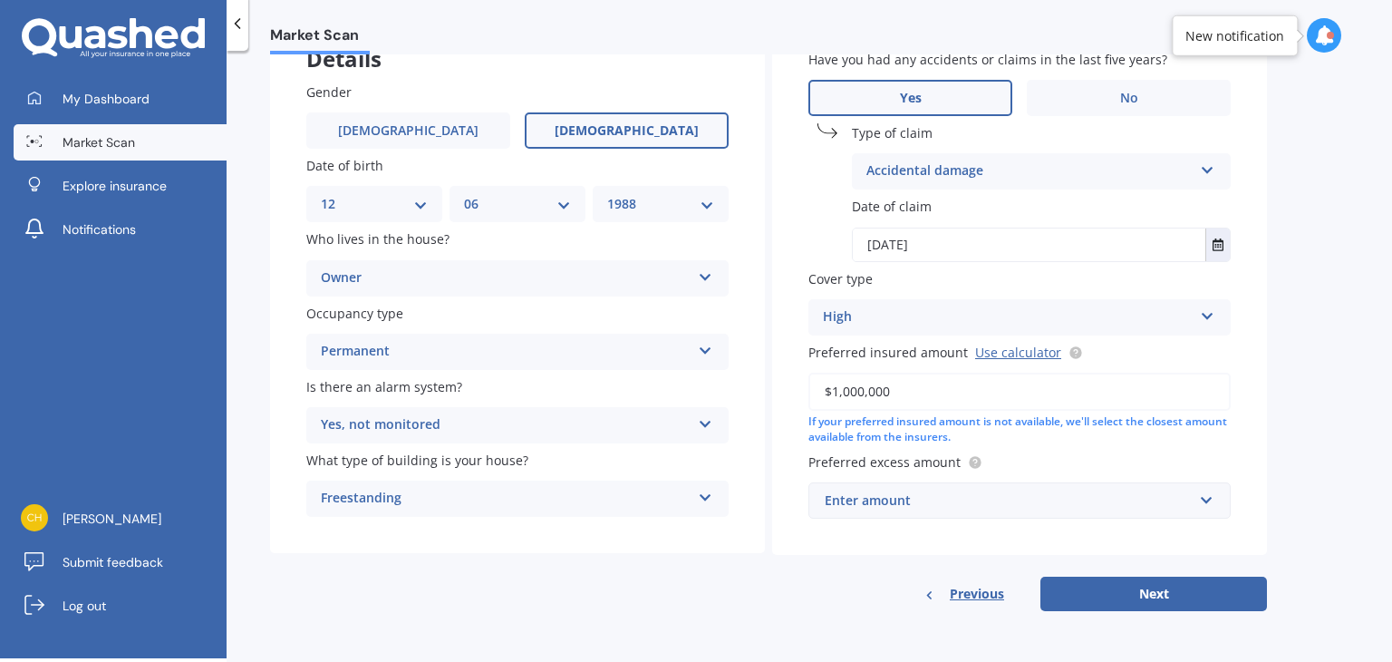
click at [1060, 498] on div "Enter amount" at bounding box center [1009, 500] width 368 height 20
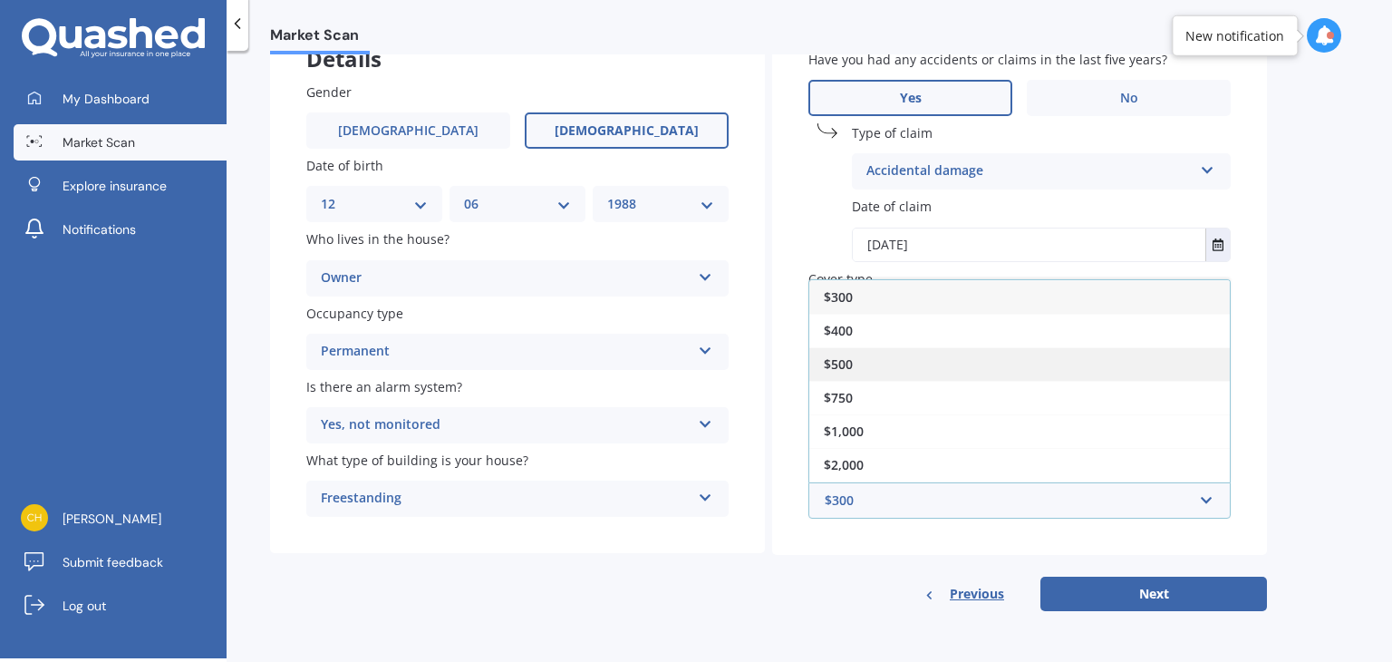
click at [886, 360] on div "$500" at bounding box center [1019, 364] width 421 height 34
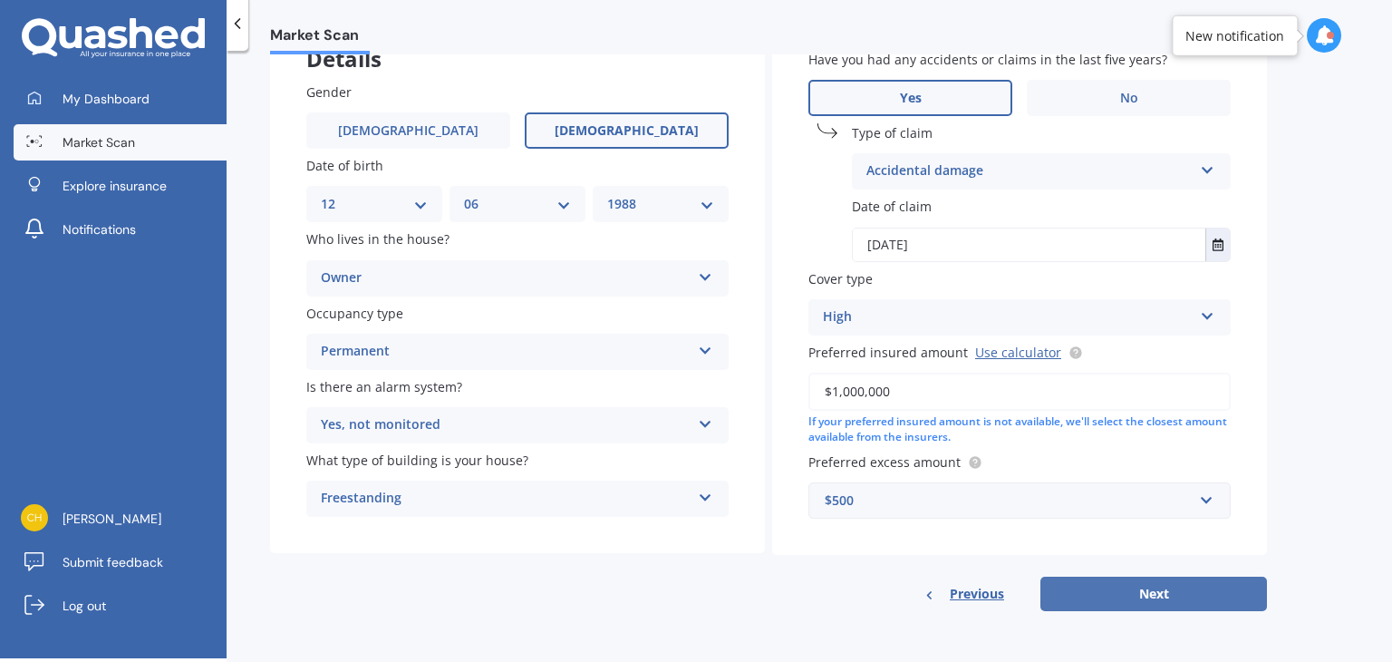
click at [1123, 593] on button "Next" at bounding box center [1154, 593] width 227 height 34
select select "12"
select select "06"
select select "1988"
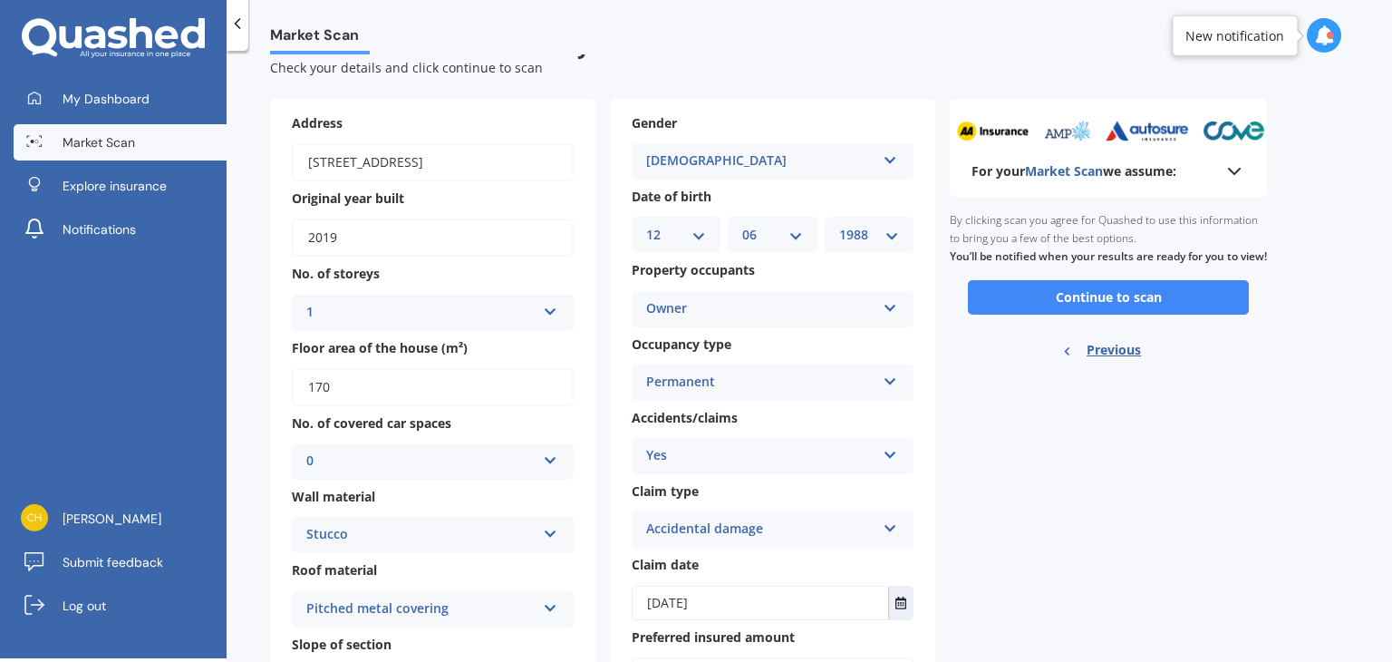
scroll to position [0, 0]
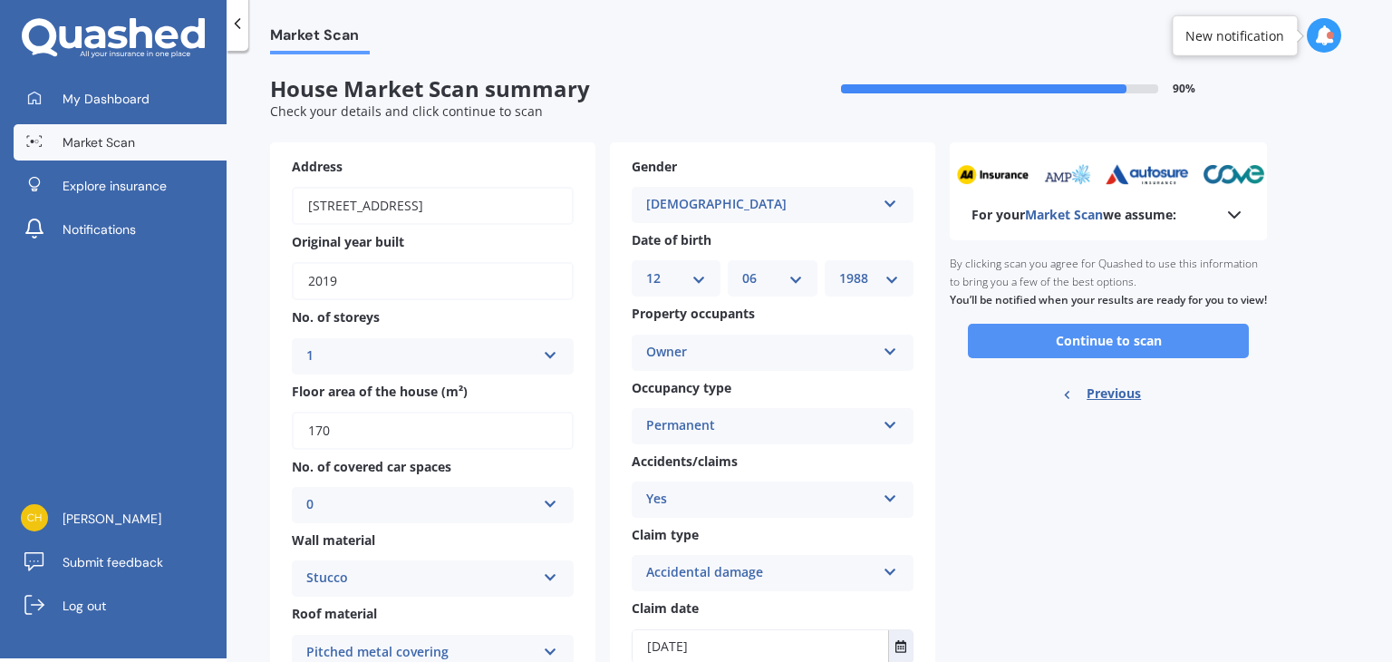
click at [1167, 358] on button "Continue to scan" at bounding box center [1108, 341] width 281 height 34
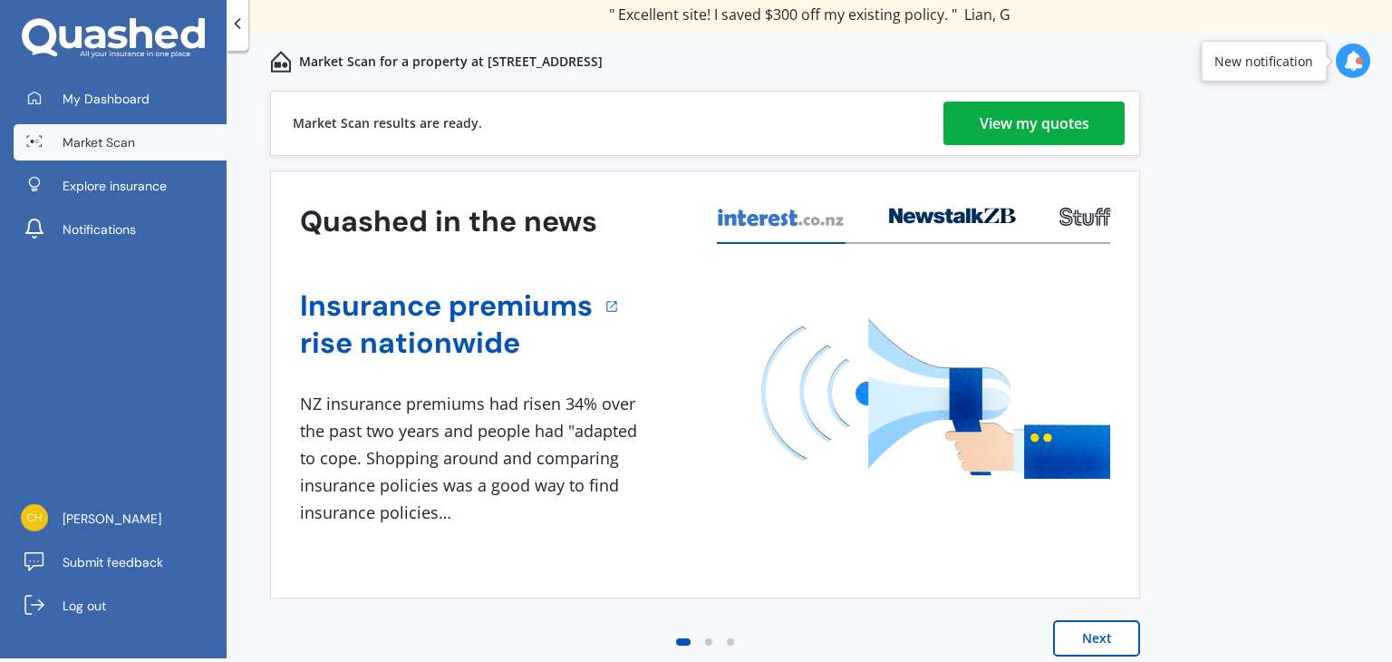
click at [1041, 125] on div "View my quotes" at bounding box center [1035, 124] width 110 height 44
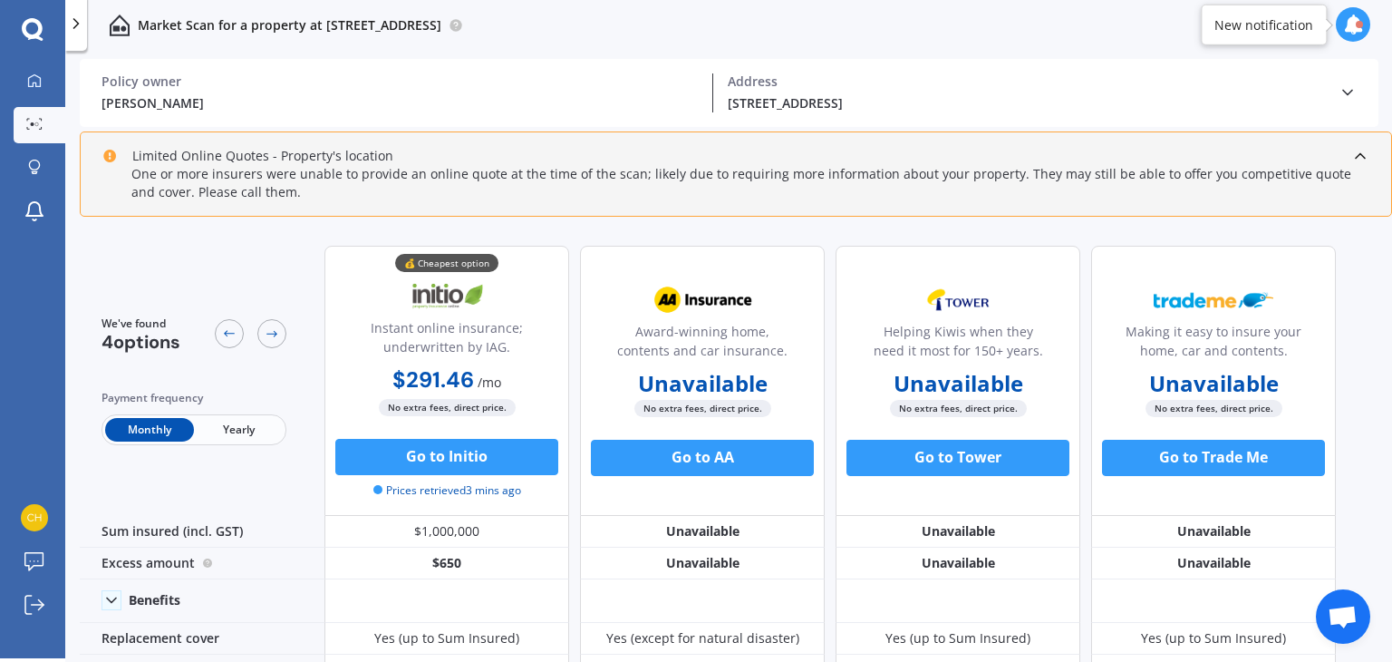
click at [222, 439] on span "Yearly" at bounding box center [238, 430] width 89 height 24
